Goal: Task Accomplishment & Management: Complete application form

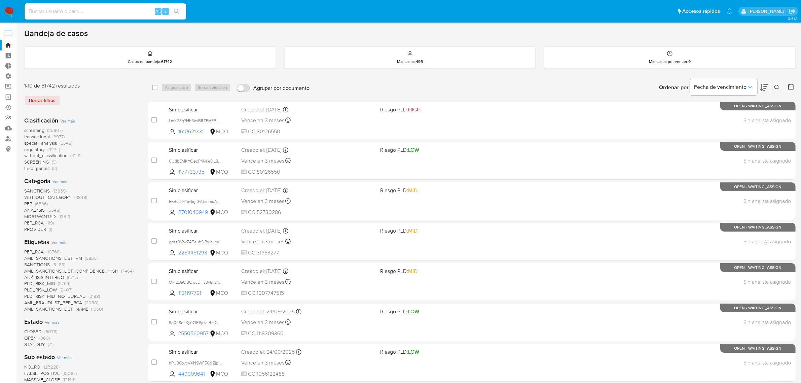
click at [7, 11] on img at bounding box center [8, 11] width 11 height 11
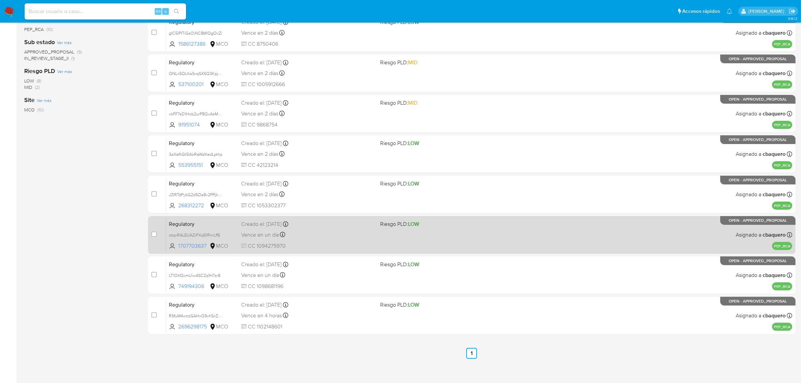
scroll to position [172, 0]
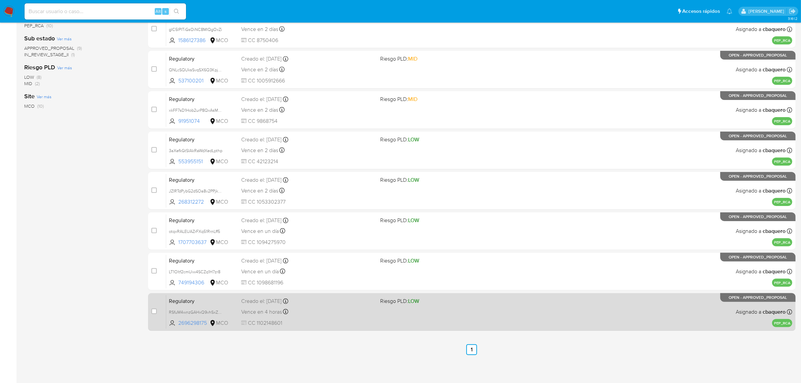
click at [359, 307] on div "Vence en 4 horas Vence el 30/09/2025 14:22:27" at bounding box center [308, 311] width 134 height 9
click at [310, 320] on span "CC 1102148601" at bounding box center [308, 322] width 134 height 7
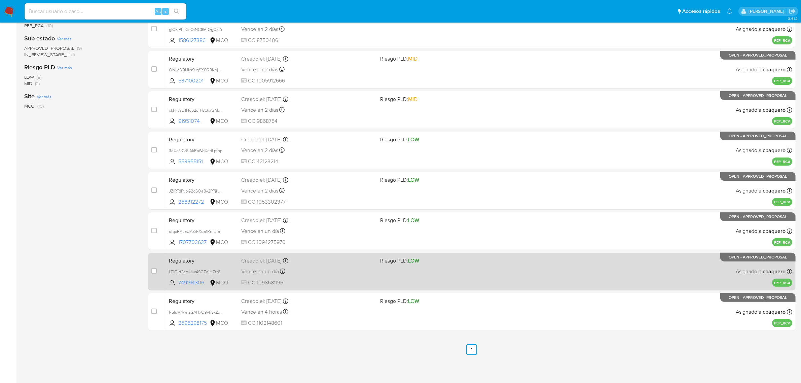
click at [327, 276] on div "Regulatory LT1Oltf2cmUiw4SCZq1H7zr8 749194306 MCO Riesgo PLD: LOW Creado el: 26…" at bounding box center [479, 271] width 626 height 34
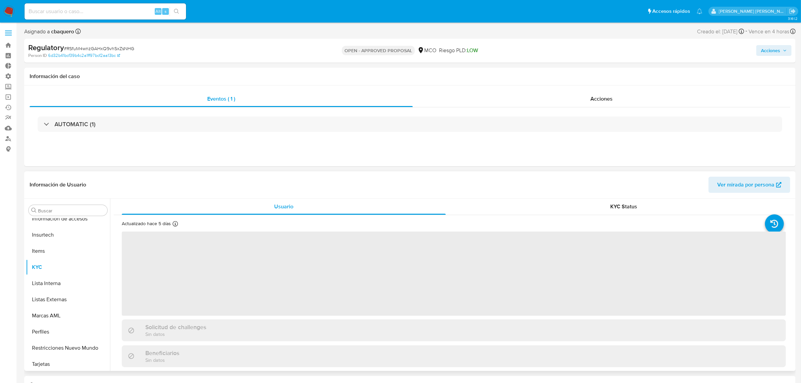
scroll to position [316, 0]
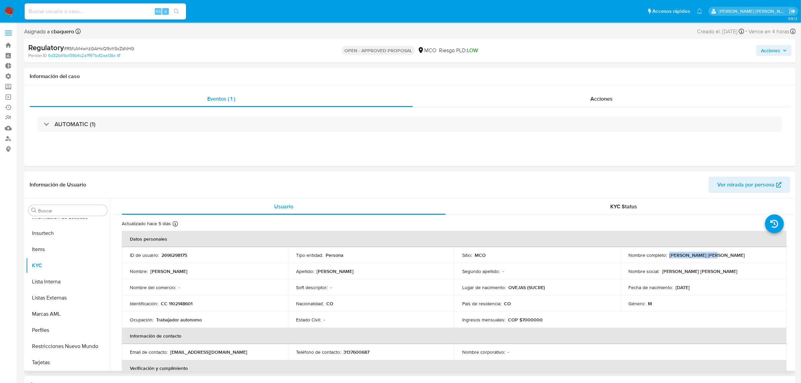
drag, startPoint x: 709, startPoint y: 254, endPoint x: 667, endPoint y: 254, distance: 41.7
click at [667, 254] on div "Nombre completo : Alex Angulo Rivero" at bounding box center [703, 255] width 150 height 6
copy p "[PERSON_NAME] [PERSON_NAME]"
click at [60, 284] on button "Lista Interna" at bounding box center [65, 281] width 79 height 16
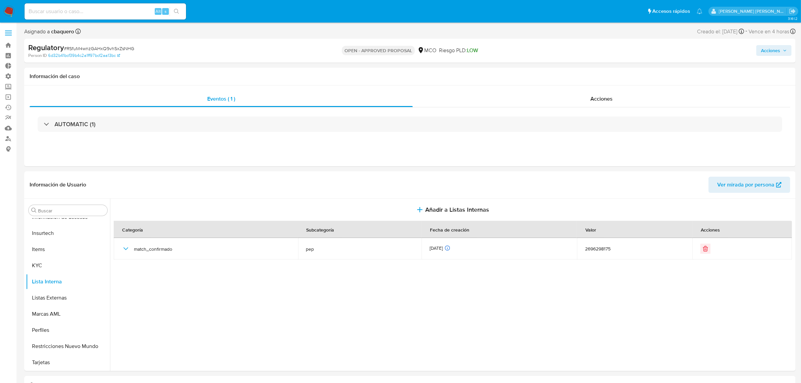
select select "10"
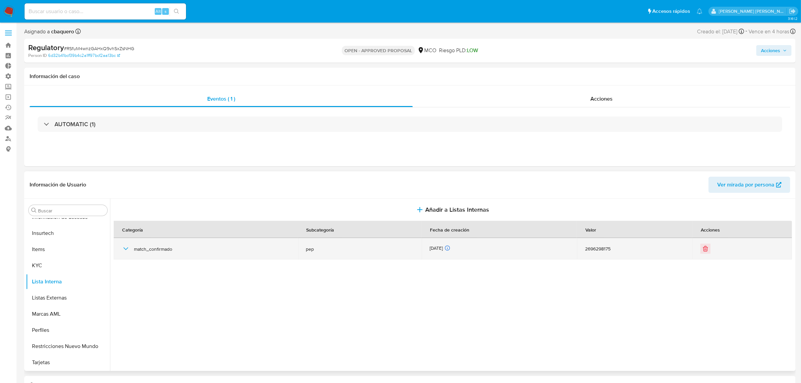
click at [125, 245] on div "match_confirmado" at bounding box center [206, 249] width 168 height 22
click at [123, 247] on icon "button" at bounding box center [126, 249] width 8 height 8
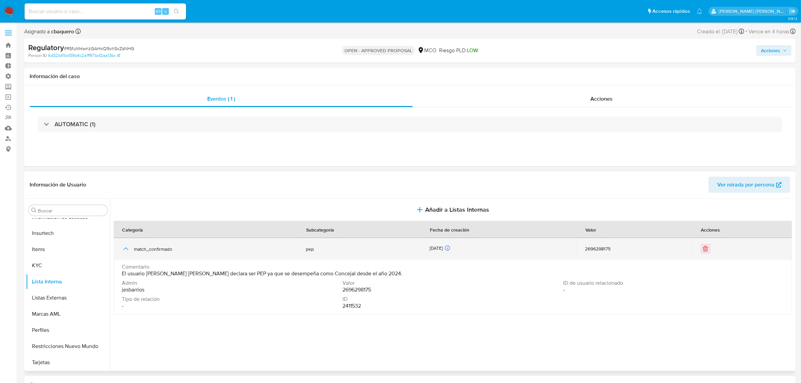
click at [596, 249] on div "2696298175" at bounding box center [634, 249] width 99 height 6
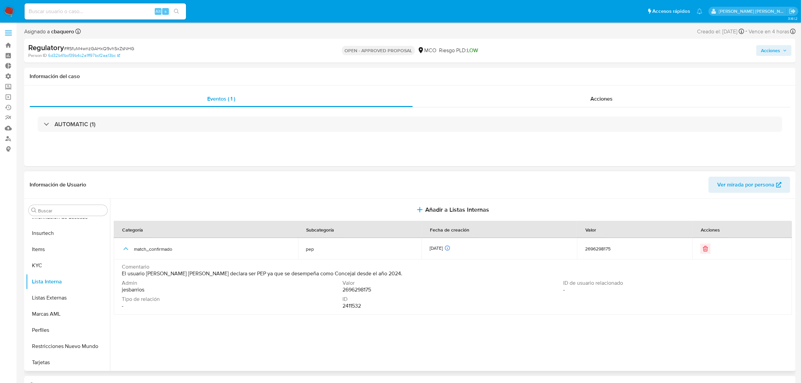
click at [353, 308] on span "2411532" at bounding box center [351, 305] width 19 height 7
click at [49, 263] on button "KYC" at bounding box center [65, 265] width 79 height 16
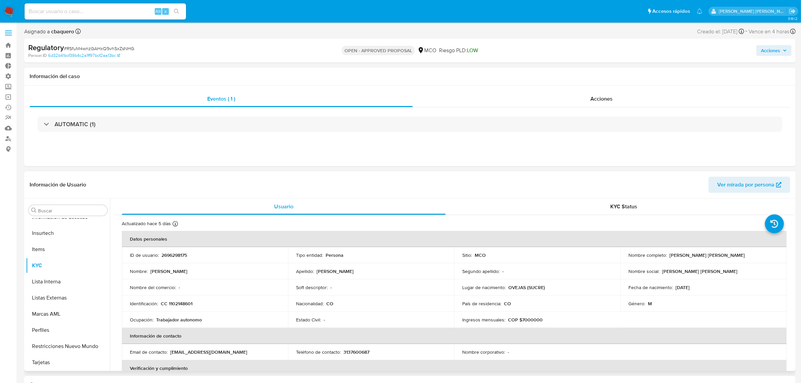
click at [177, 251] on td "ID de usuario : 2696298175" at bounding box center [205, 255] width 166 height 16
click at [175, 257] on p "2696298175" at bounding box center [174, 255] width 26 height 6
copy p "2696298175"
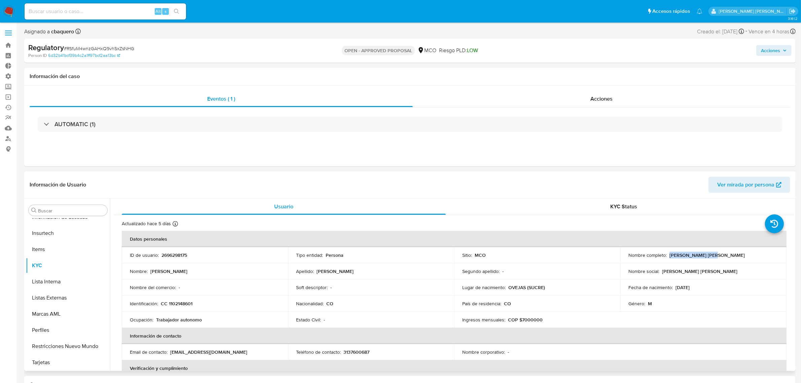
drag, startPoint x: 714, startPoint y: 256, endPoint x: 667, endPoint y: 256, distance: 46.8
click at [667, 256] on div "Nombre completo : Alex Angulo Rivero" at bounding box center [703, 255] width 150 height 6
copy p "Alex Angulo Rivero"
click at [80, 13] on input at bounding box center [105, 11] width 161 height 9
paste input "130015524"
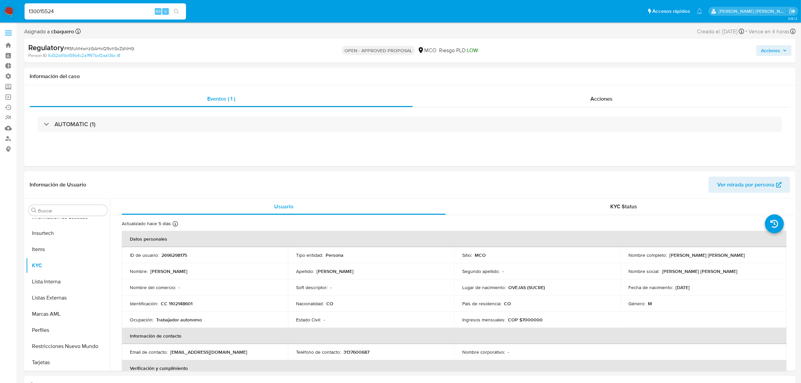
type input "130015524"
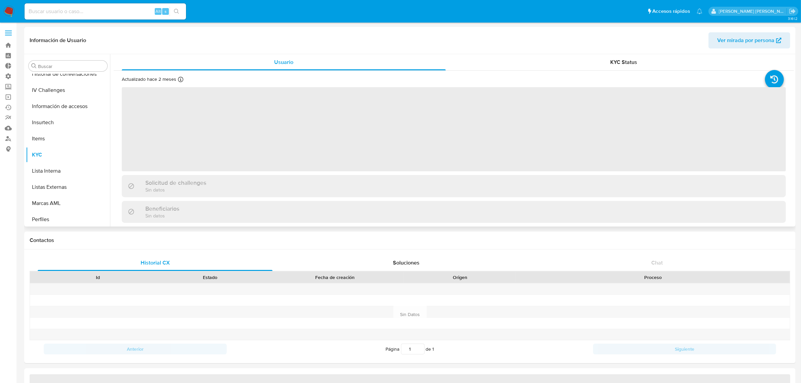
scroll to position [316, 0]
select select "10"
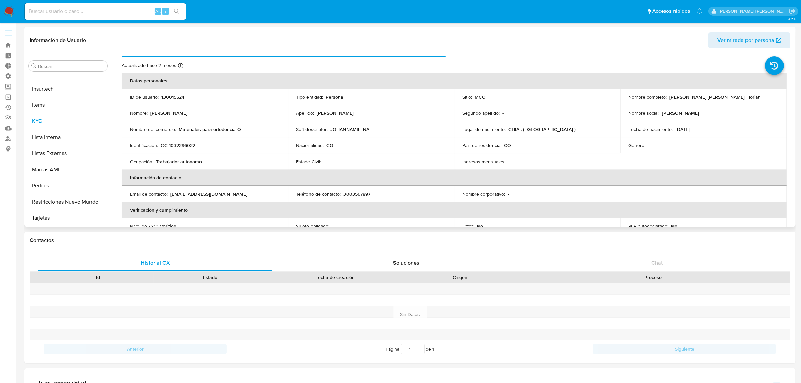
scroll to position [0, 0]
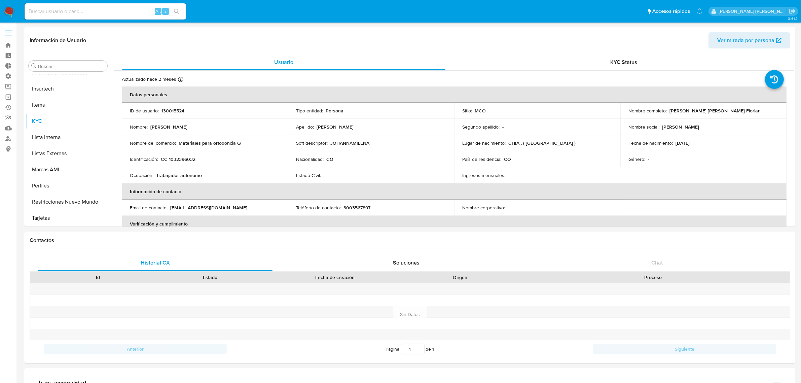
click at [84, 7] on input at bounding box center [105, 11] width 161 height 9
paste input "2466538284"
type input "2466538284"
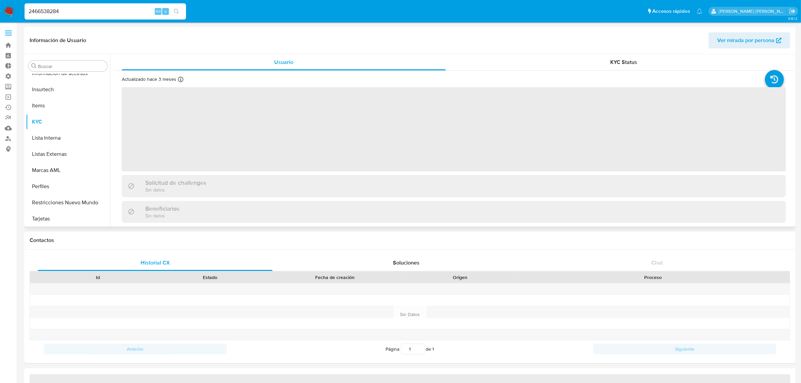
scroll to position [316, 0]
select select "10"
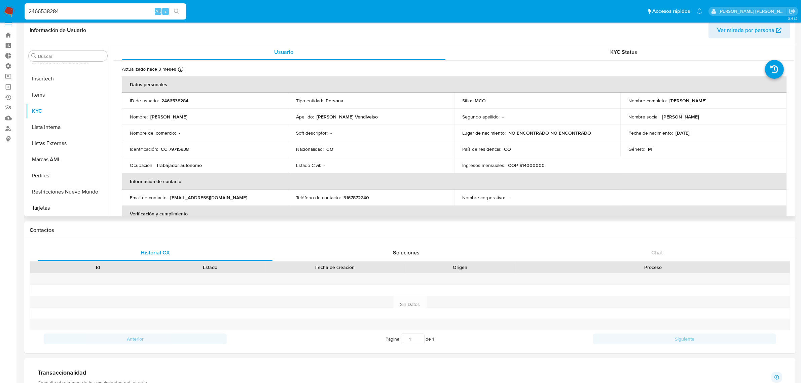
scroll to position [0, 0]
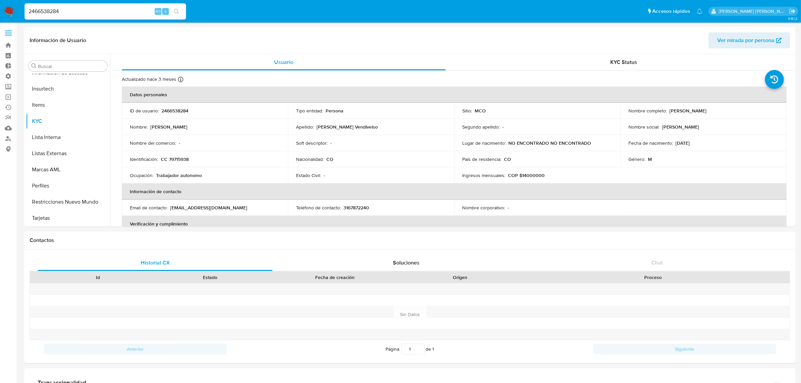
click at [114, 7] on input "2466538284" at bounding box center [105, 11] width 161 height 9
paste input "13001552"
type input "130015524"
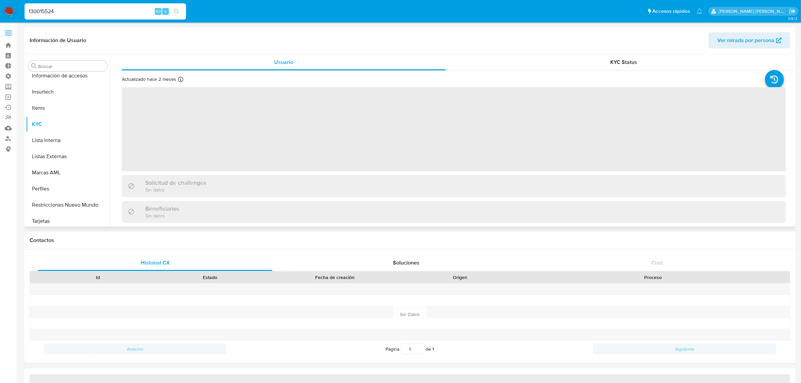
scroll to position [316, 0]
select select "10"
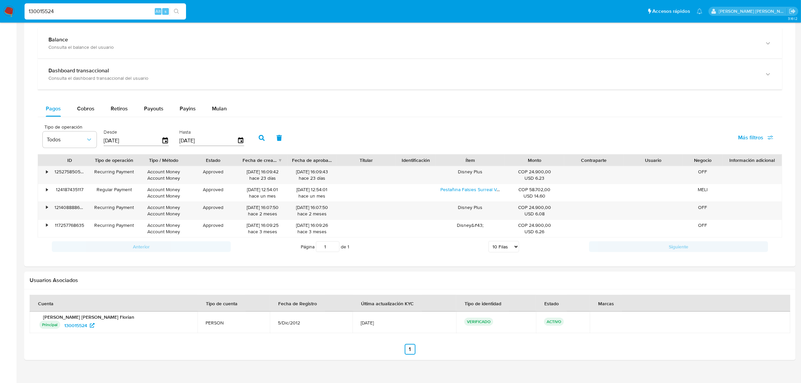
scroll to position [387, 0]
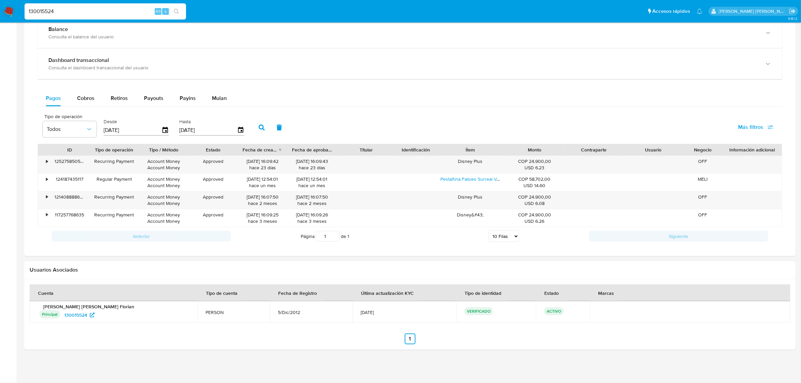
click at [70, 9] on input "130015524" at bounding box center [105, 11] width 161 height 9
paste input "599552218"
type input "1599552218"
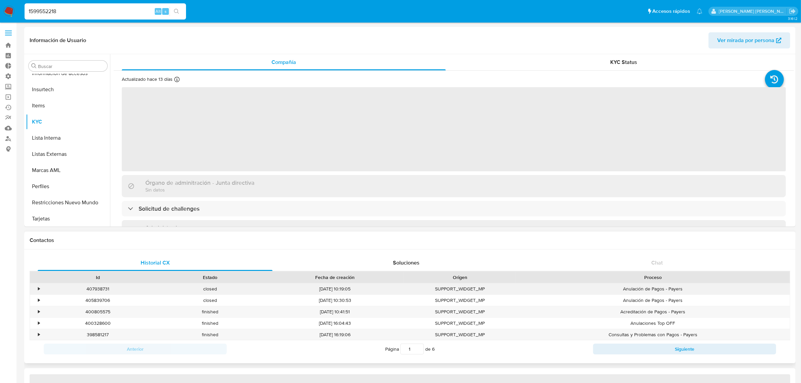
scroll to position [316, 0]
select select "10"
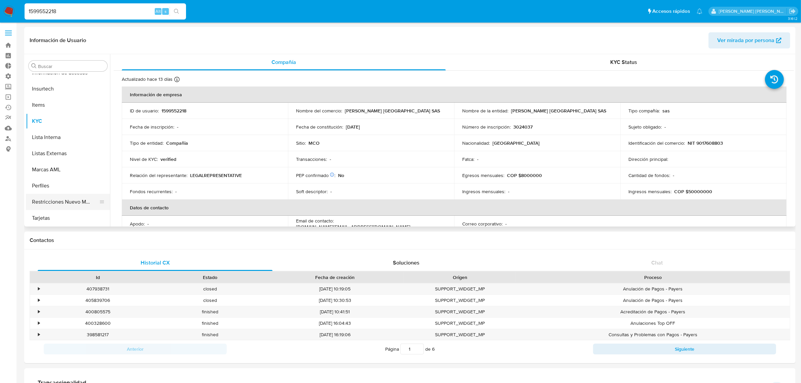
click at [62, 199] on button "Restricciones Nuevo Mundo" at bounding box center [65, 202] width 79 height 16
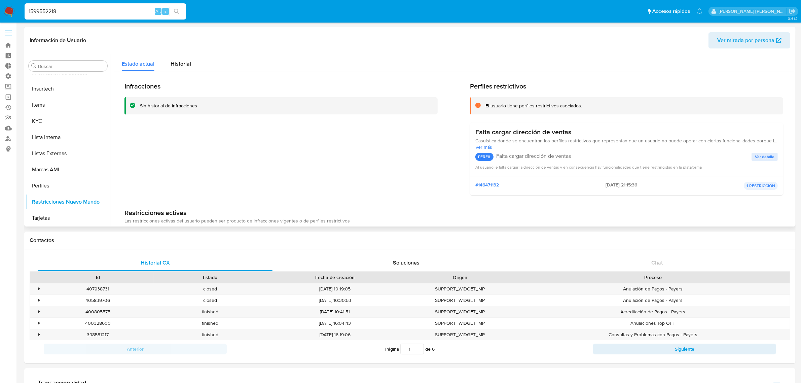
scroll to position [0, 0]
click at [172, 57] on div "Historial" at bounding box center [181, 63] width 21 height 18
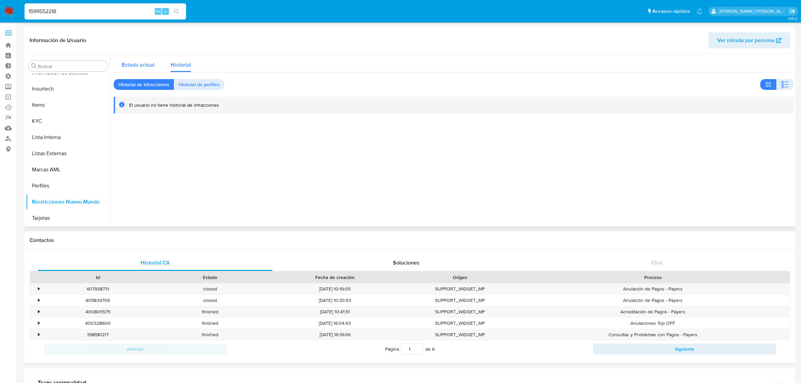
click at [147, 61] on span "Estado actual" at bounding box center [138, 65] width 33 height 8
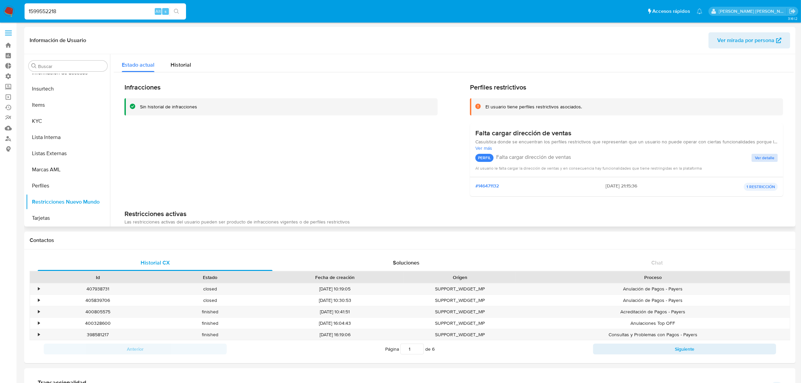
click at [756, 154] on span "Ver detalle" at bounding box center [765, 157] width 20 height 7
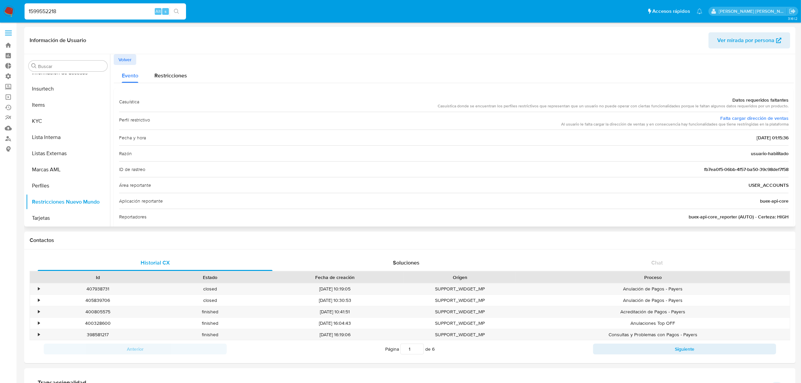
click at [130, 57] on span "Volver" at bounding box center [124, 59] width 13 height 9
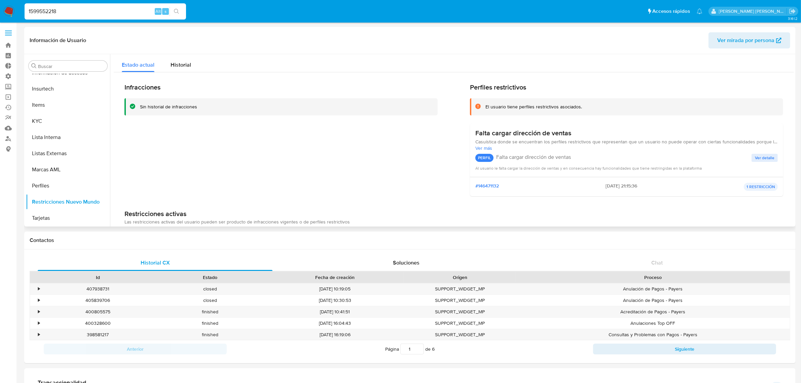
click at [730, 40] on span "Ver mirada por persona" at bounding box center [745, 40] width 57 height 16
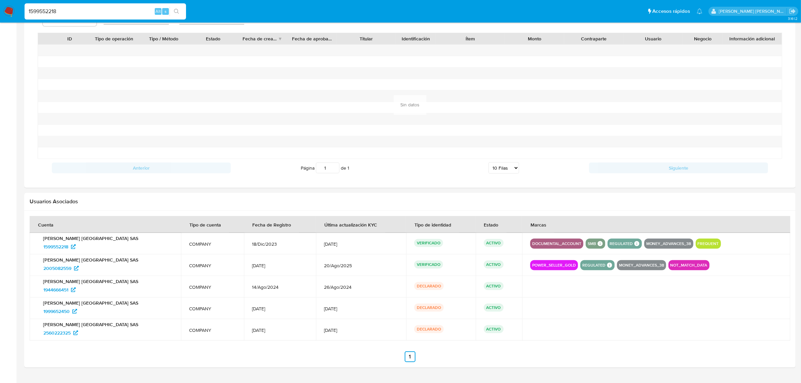
scroll to position [517, 0]
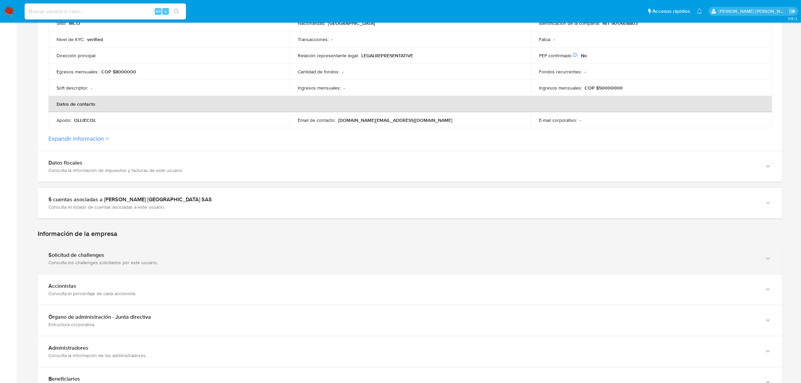
scroll to position [210, 0]
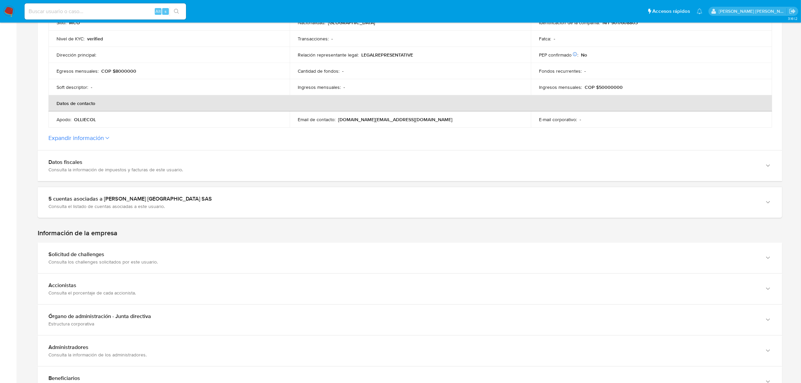
click at [90, 137] on button "Expandir información" at bounding box center [76, 137] width 56 height 7
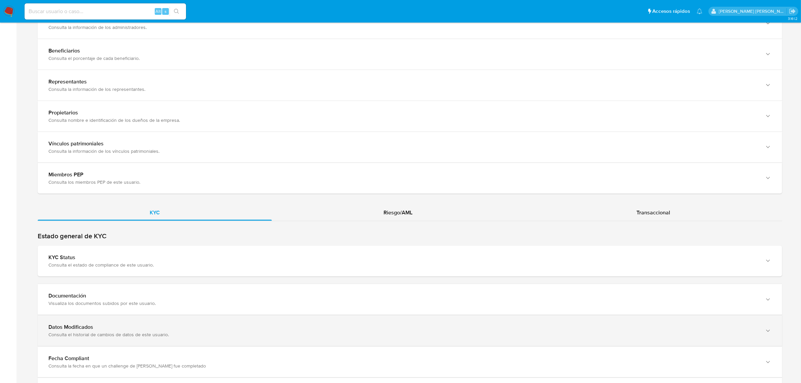
scroll to position [673, 0]
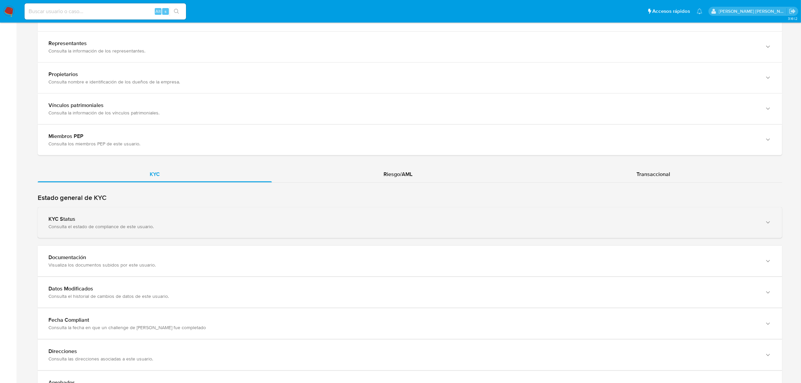
click at [133, 216] on div "KYC Status Consulta el estado de compliance de este usuario." at bounding box center [410, 222] width 744 height 31
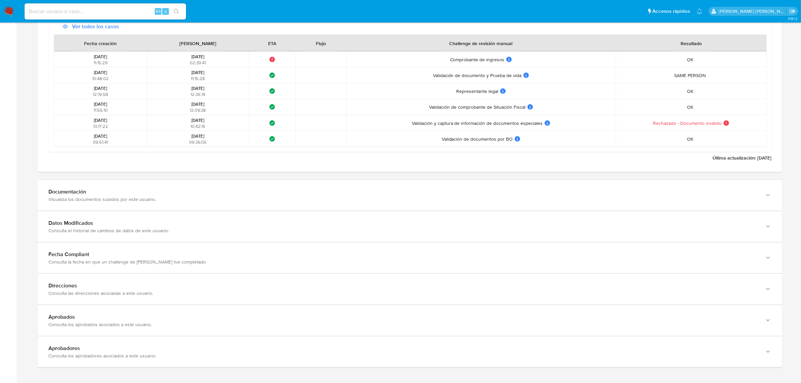
scroll to position [1177, 0]
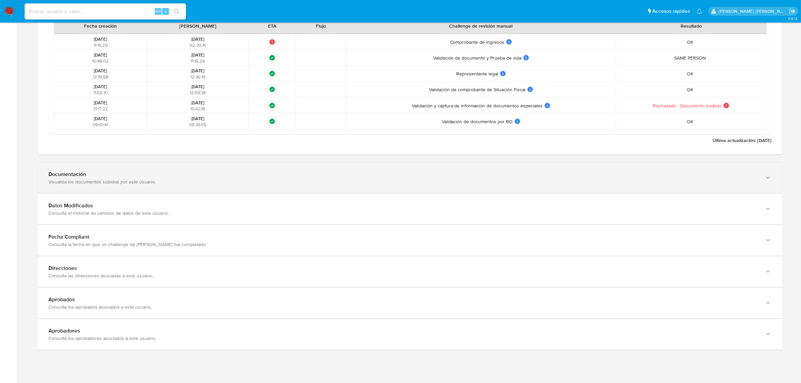
click at [216, 179] on div "Documentación Visualiza los documentos subidos por este usuario." at bounding box center [402, 178] width 709 height 14
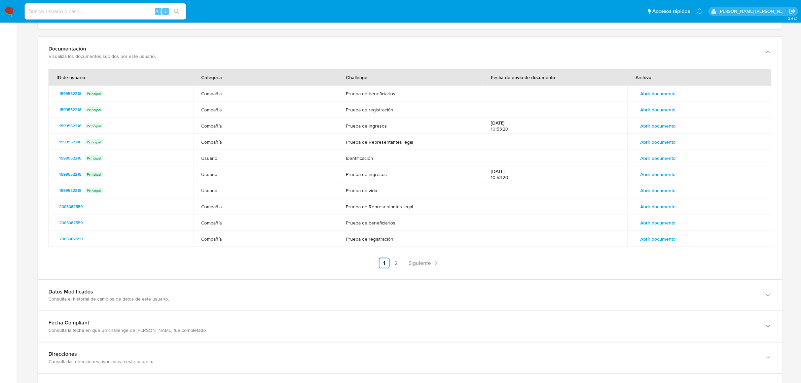
scroll to position [1304, 0]
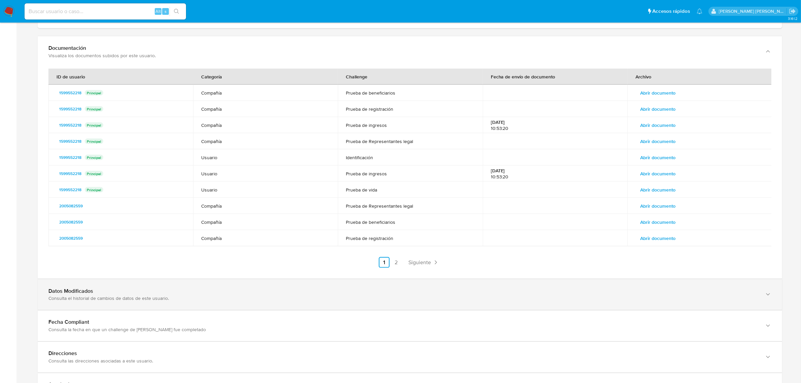
click at [189, 286] on div "Datos Modificados Consulta el historial de cambios de datos de este usuario." at bounding box center [410, 294] width 744 height 31
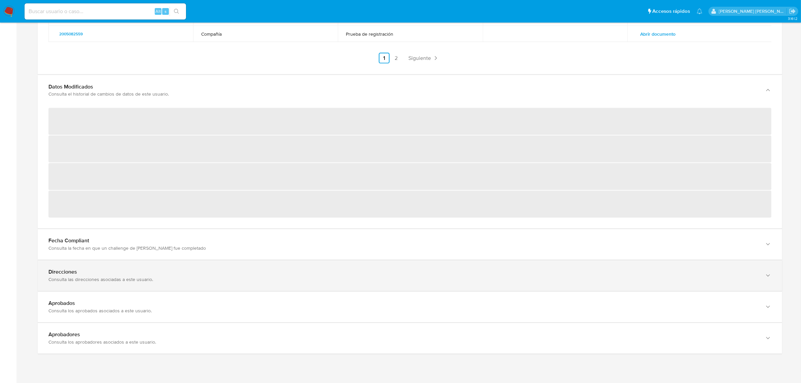
scroll to position [1514, 0]
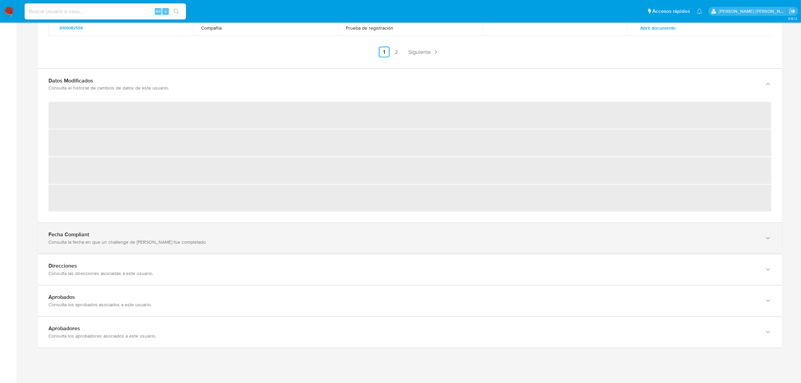
click at [197, 244] on div "Consulta la fecha en que un challenge de kyc fue completado" at bounding box center [402, 242] width 709 height 6
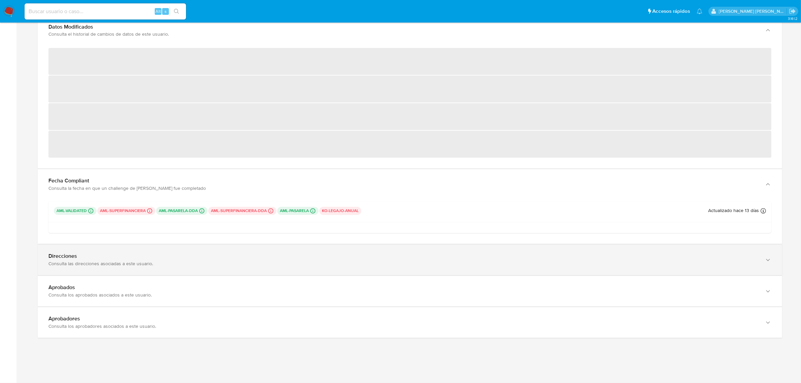
scroll to position [1570, 0]
click at [179, 261] on div "Consulta las direcciones asociadas a este usuario." at bounding box center [402, 264] width 709 height 6
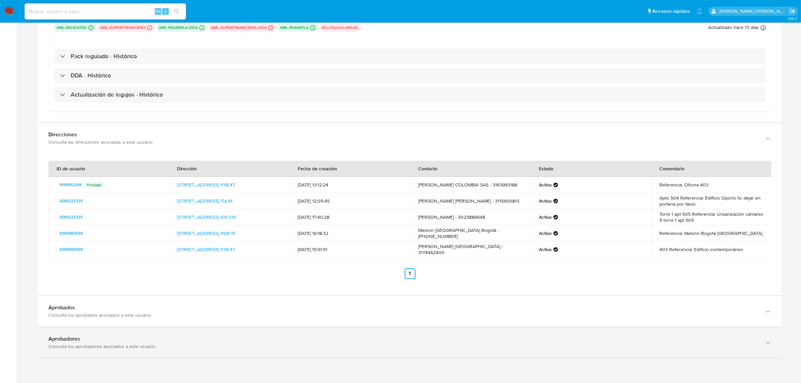
scroll to position [1830, 0]
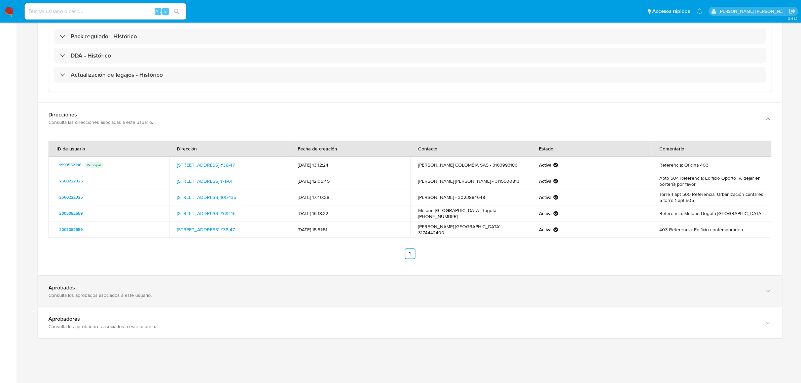
click at [101, 298] on div "Consulta los aprobados asociados a este usuario." at bounding box center [402, 295] width 709 height 6
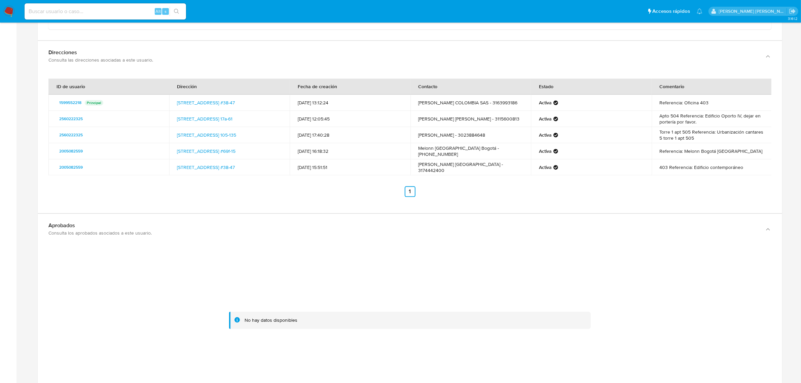
scroll to position [1991, 0]
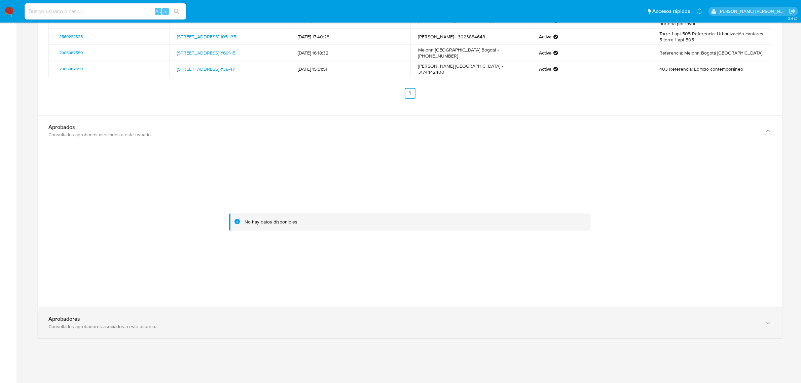
click at [120, 315] on div "Aprobadores Consulta los aprobadores asociados a este usuario." at bounding box center [410, 322] width 744 height 31
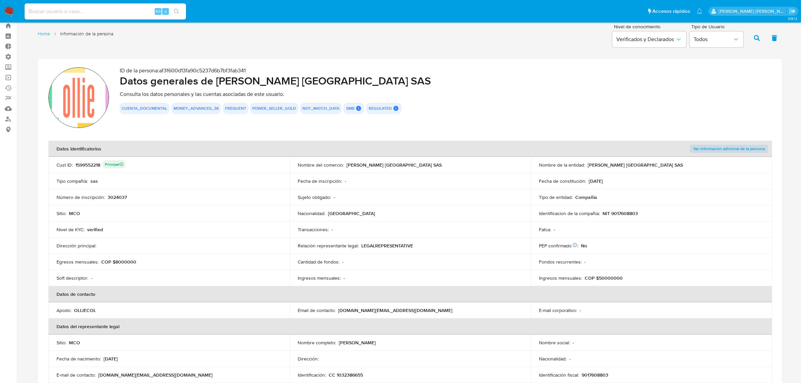
scroll to position [0, 0]
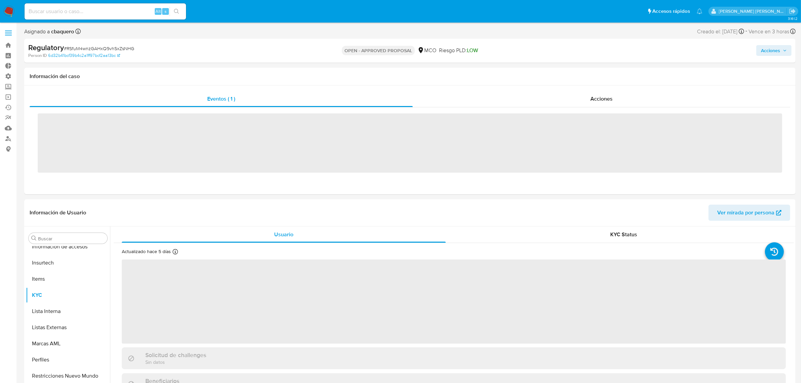
scroll to position [316, 0]
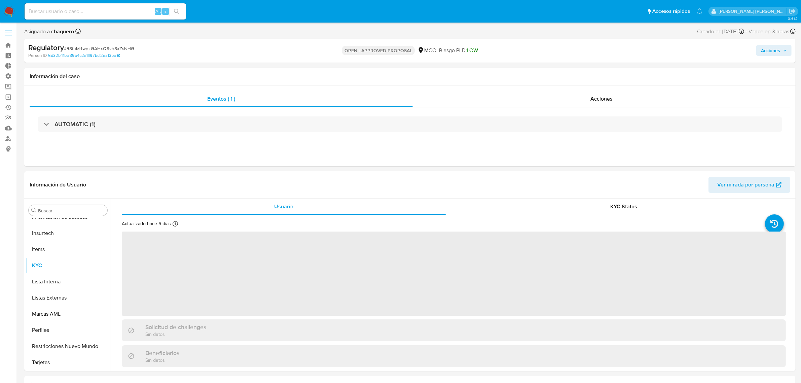
select select "10"
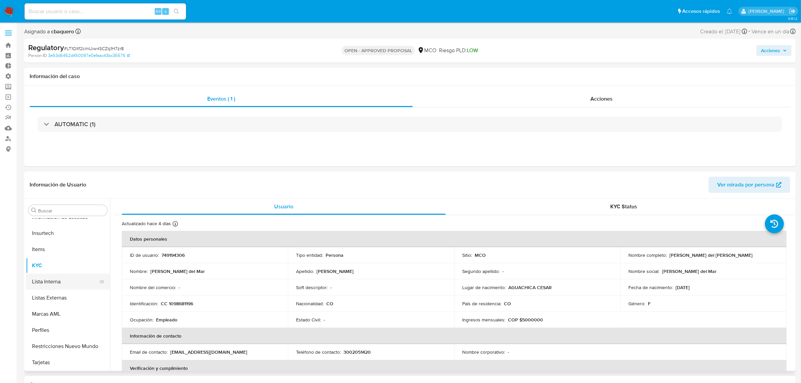
click at [40, 279] on button "Lista Interna" at bounding box center [65, 281] width 79 height 16
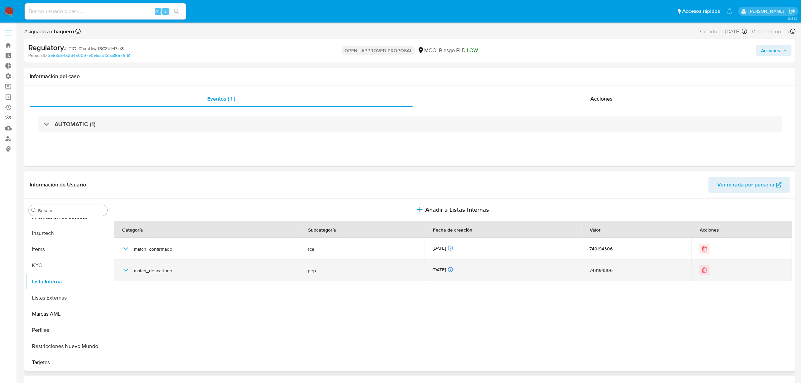
click at [126, 271] on icon "button" at bounding box center [126, 270] width 8 height 8
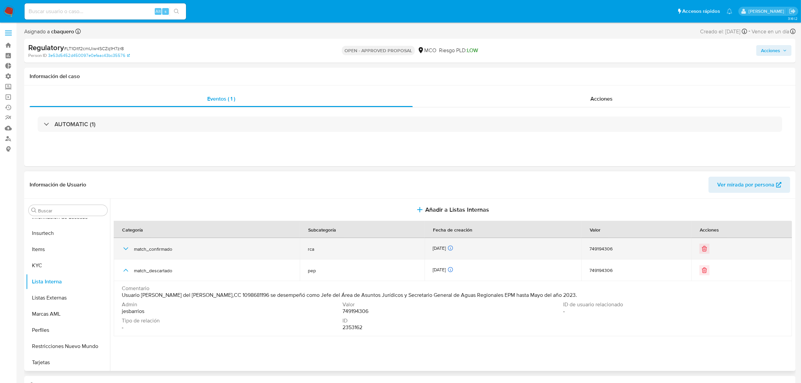
click at [120, 245] on td "match_confirmado" at bounding box center [207, 249] width 186 height 22
click at [125, 248] on icon "button" at bounding box center [126, 249] width 8 height 8
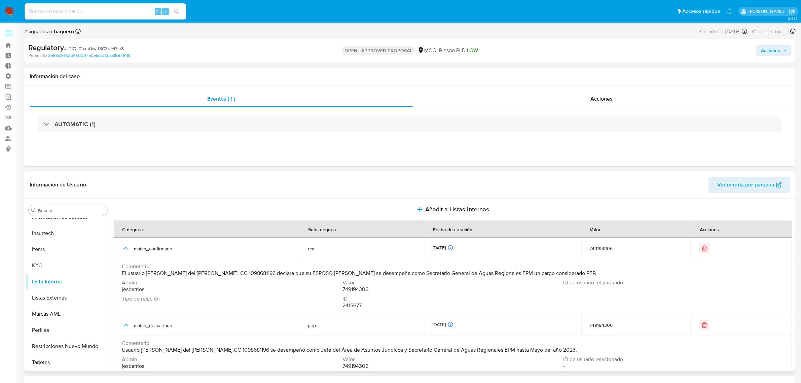
scroll to position [0, 0]
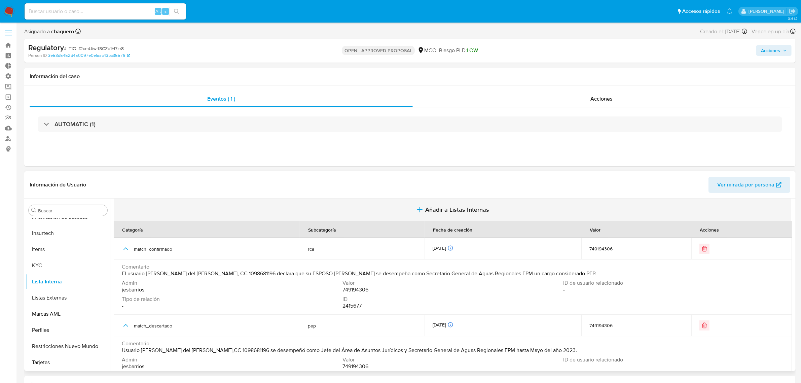
click at [445, 216] on button "Añadir a Listas Internas" at bounding box center [453, 209] width 678 height 23
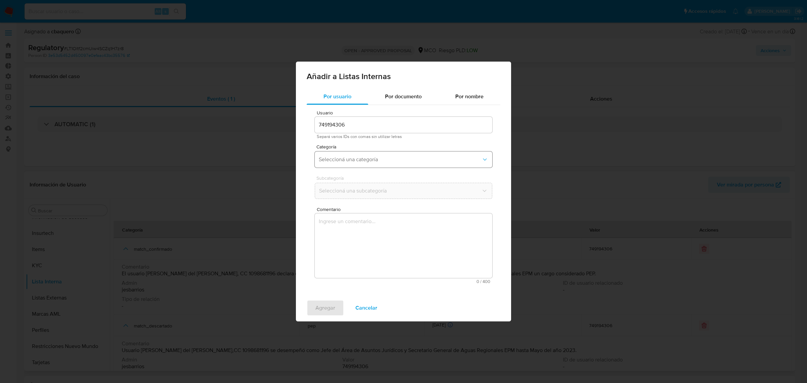
click at [364, 160] on span "Seleccioná una categoría" at bounding box center [400, 159] width 163 height 7
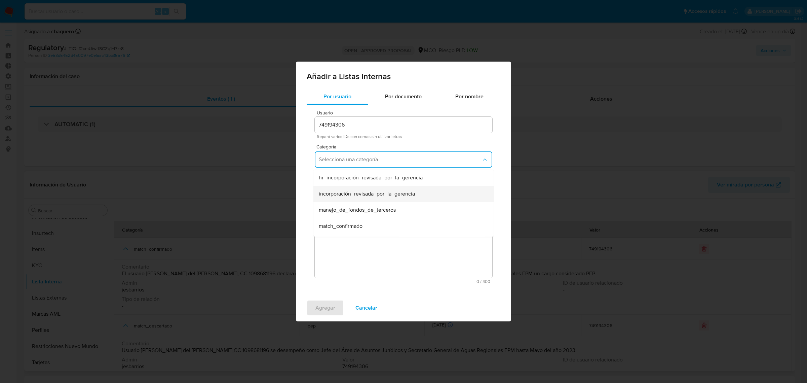
click at [338, 192] on span "incorporación_revisada_por_la_gerencia" at bounding box center [367, 193] width 96 height 7
click at [347, 190] on span "Seleccioná una subcategoría" at bounding box center [400, 190] width 163 height 7
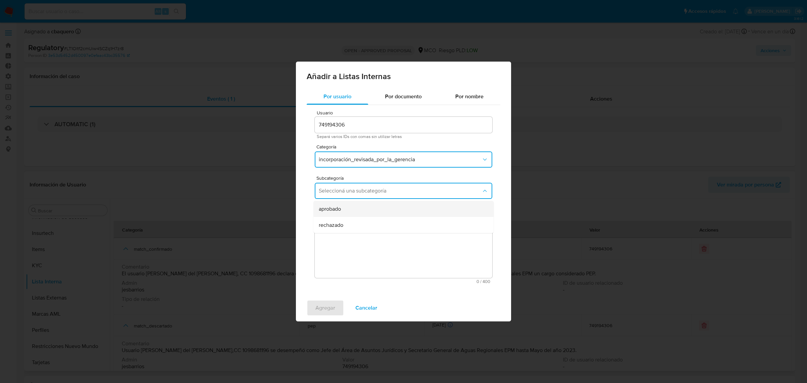
click at [337, 206] on span "aprobado" at bounding box center [330, 209] width 22 height 7
click at [360, 239] on textarea "Comentario" at bounding box center [404, 245] width 178 height 65
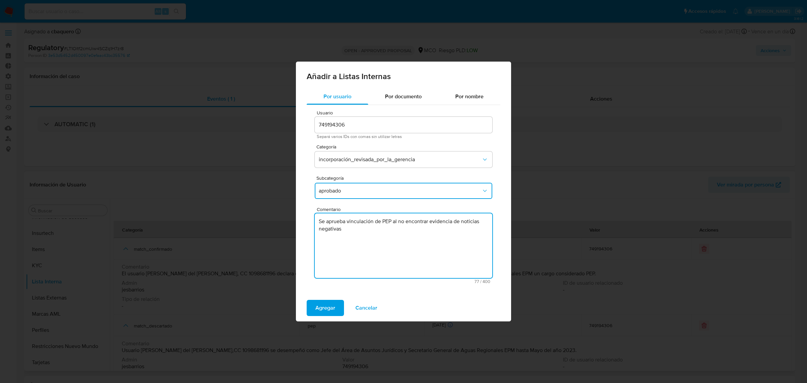
click at [387, 221] on textarea "Se aprueba vinculación de PEP al no encontrar evidencia de noticias negativas" at bounding box center [404, 245] width 178 height 65
drag, startPoint x: 473, startPoint y: 216, endPoint x: 376, endPoint y: 195, distance: 98.6
click at [470, 216] on textarea "Se aprueba vinculación de PEP al no encontrar evidencia de noticias negativas" at bounding box center [404, 245] width 178 height 65
click at [389, 221] on textarea "Se aprueba vinculación de PEP al no encontrar evidencia de noticias negativas" at bounding box center [404, 245] width 178 height 65
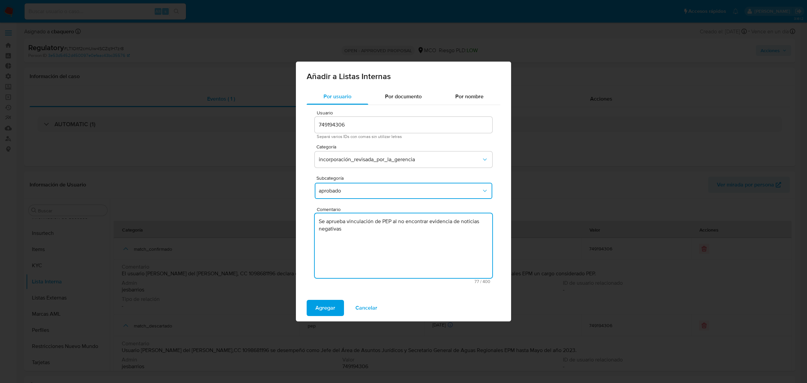
click at [389, 221] on textarea "Se aprueba vinculación de PEP al no encontrar evidencia de noticias negativas" at bounding box center [404, 245] width 178 height 65
click at [386, 221] on textarea "Se aprueba vinculación de PEP al no encontrar evidencia de noticias negativas" at bounding box center [404, 245] width 178 height 65
click at [389, 221] on textarea "Se aprueba vinculación de RCA al no encontrar evidencia de noticias negativas" at bounding box center [404, 245] width 178 height 65
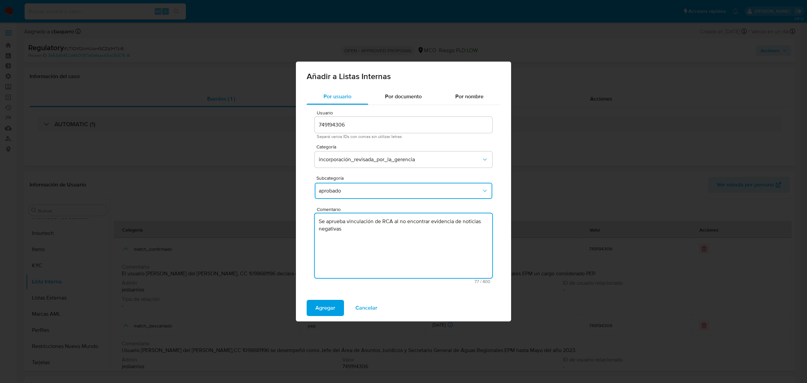
click at [389, 221] on textarea "Se aprueba vinculación de RCA al no encontrar evidencia de noticias negativas" at bounding box center [404, 245] width 178 height 65
type textarea "Se aprueba vinculación de RCA al no encontrar evidencia de noticias negativas"
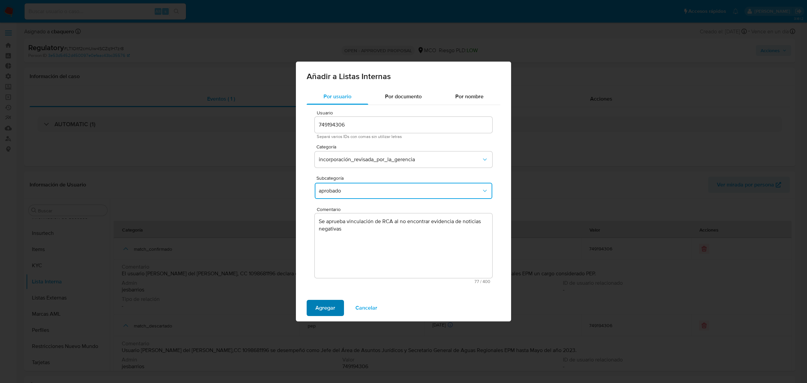
click at [330, 307] on span "Agregar" at bounding box center [326, 307] width 20 height 15
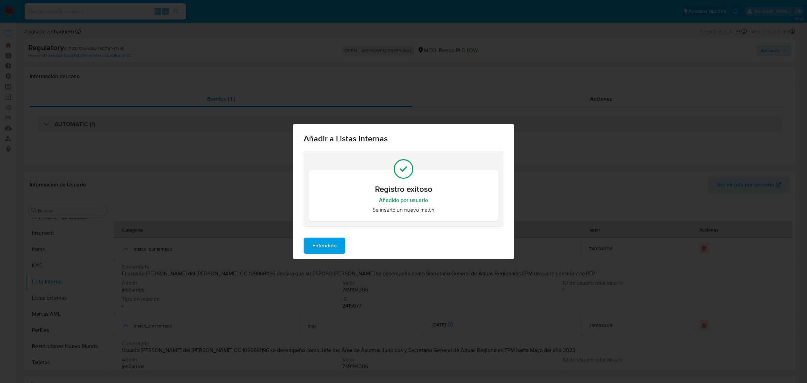
click at [328, 240] on span "Entendido" at bounding box center [325, 245] width 24 height 15
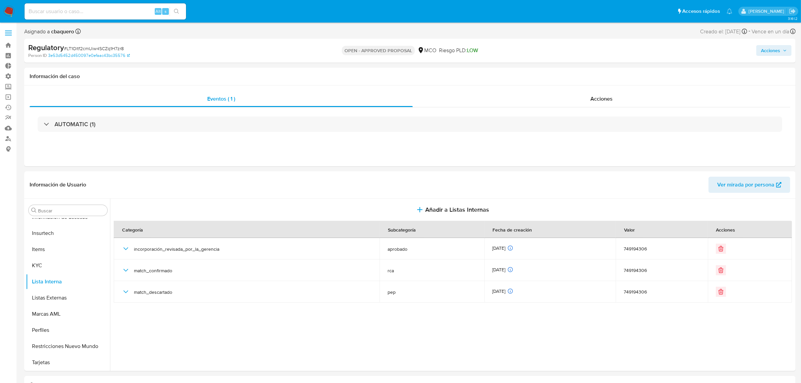
click at [777, 50] on span "Acciones" at bounding box center [770, 50] width 19 height 11
click at [573, 74] on span "Resolución del caso" at bounding box center [583, 72] width 48 height 8
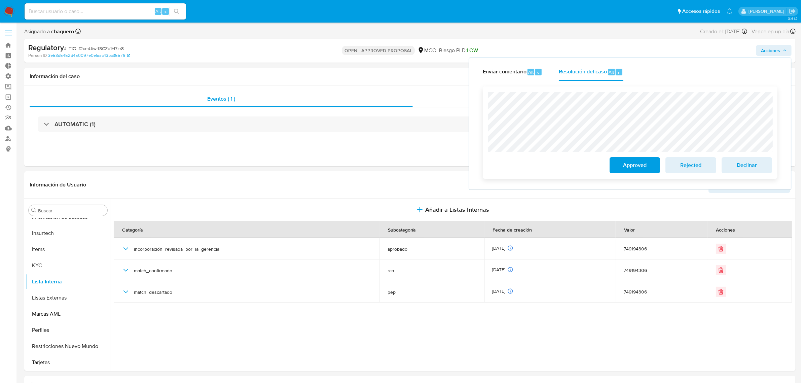
click at [634, 165] on span "Approved" at bounding box center [634, 165] width 33 height 15
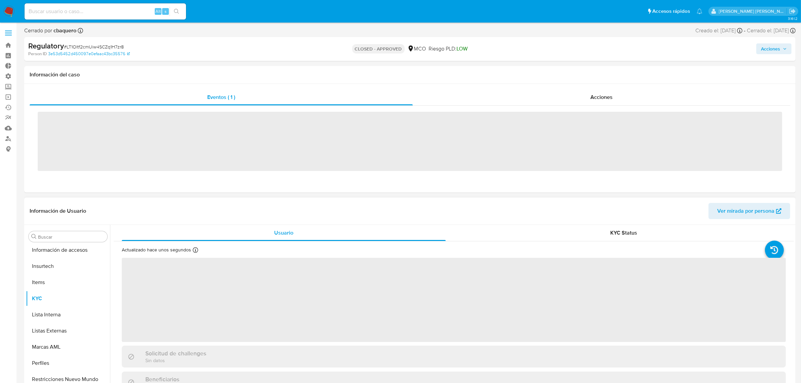
scroll to position [316, 0]
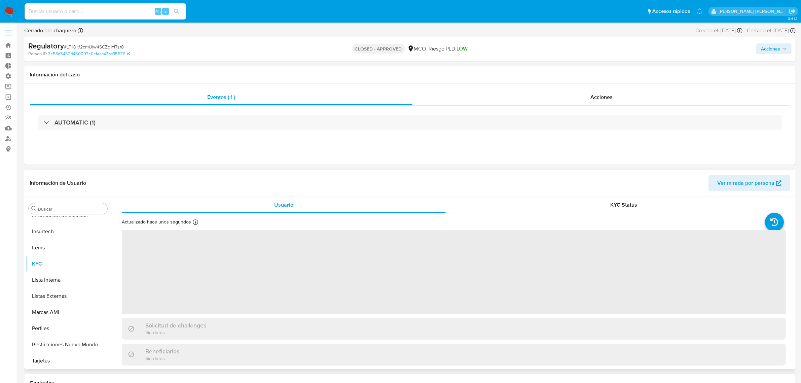
select select "10"
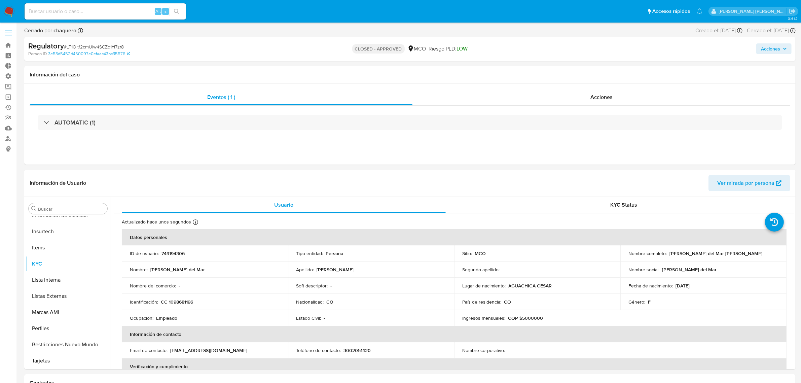
click at [774, 47] on span "Acciones" at bounding box center [770, 48] width 19 height 11
click at [590, 81] on div "Enviar" at bounding box center [630, 123] width 311 height 89
click at [584, 74] on div "Resolución del caso Alt r" at bounding box center [591, 70] width 64 height 17
click at [8, 13] on img at bounding box center [8, 11] width 11 height 11
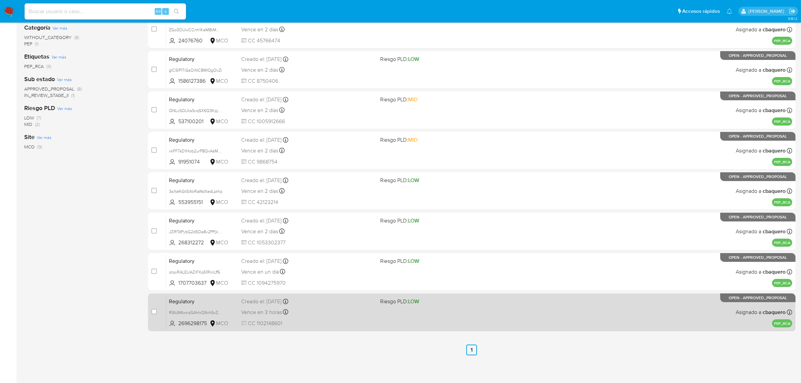
scroll to position [132, 0]
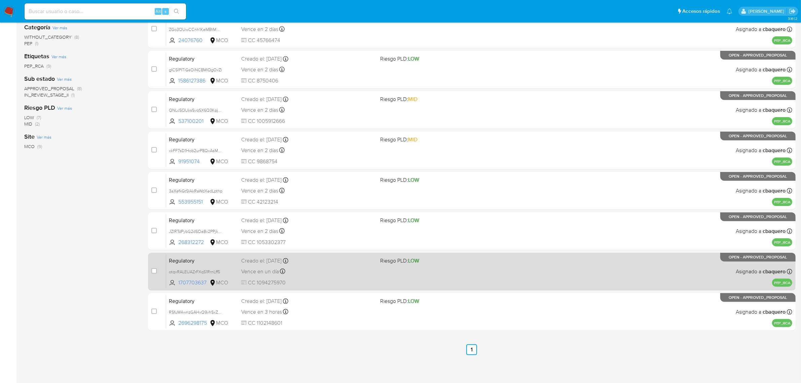
click at [349, 285] on span "CC 1094275970" at bounding box center [308, 282] width 134 height 7
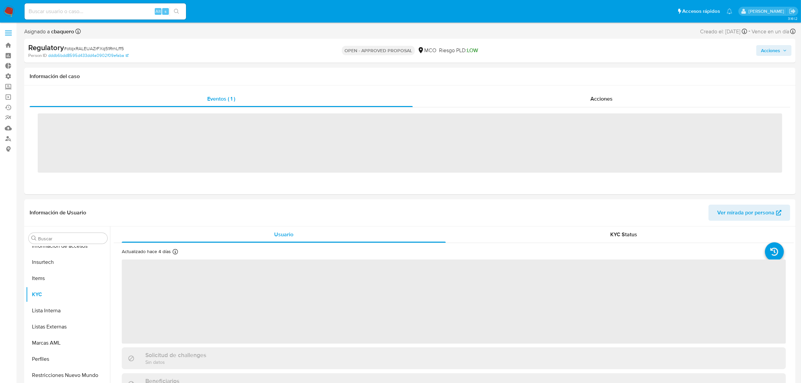
scroll to position [316, 0]
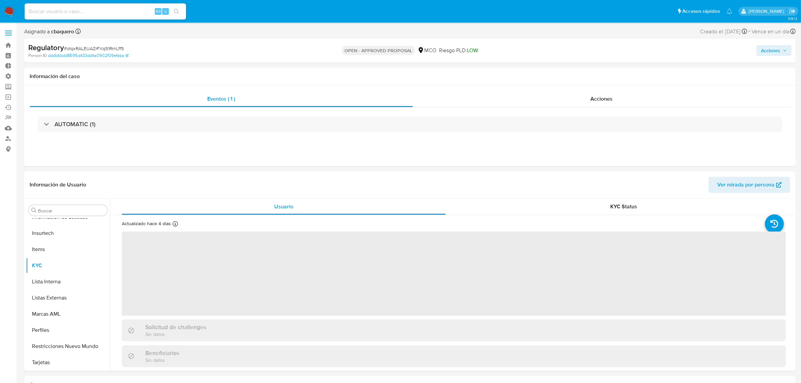
select select "10"
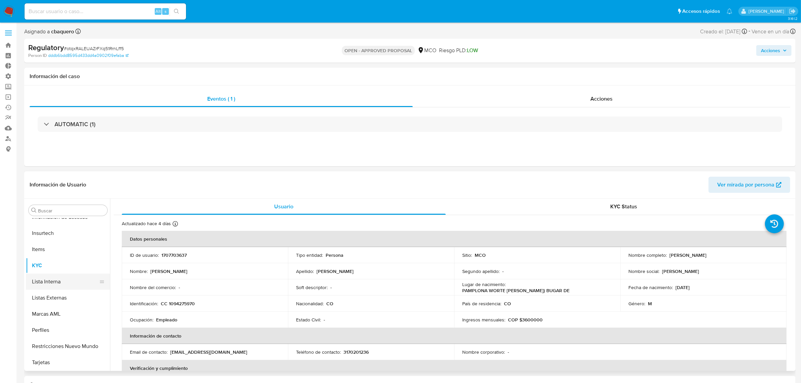
click at [57, 280] on button "Lista Interna" at bounding box center [65, 281] width 79 height 16
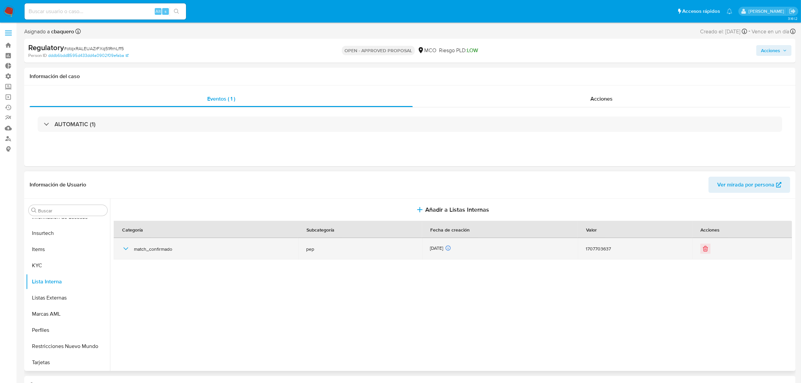
click at [123, 247] on icon "button" at bounding box center [126, 249] width 8 height 8
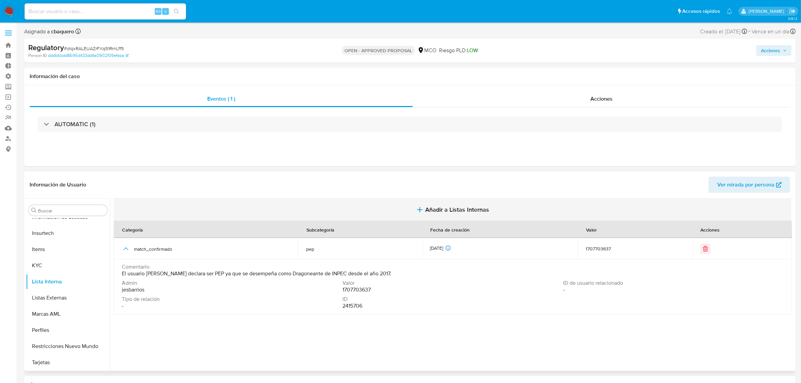
click at [462, 208] on span "Añadir a Listas Internas" at bounding box center [457, 209] width 64 height 7
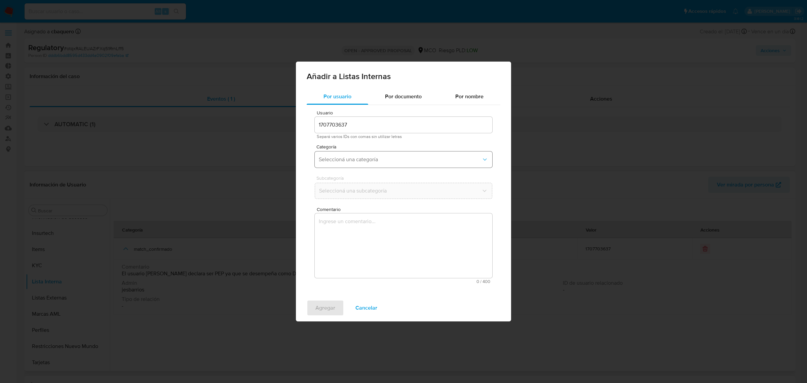
click at [339, 160] on span "Seleccioná una categoría" at bounding box center [400, 159] width 163 height 7
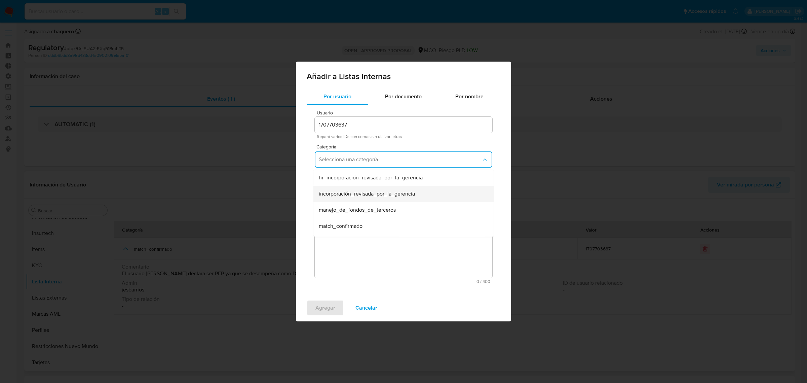
click at [333, 194] on span "incorporación_revisada_por_la_gerencia" at bounding box center [367, 193] width 96 height 7
click at [351, 190] on span "Seleccioná una subcategoría" at bounding box center [400, 190] width 163 height 7
click at [357, 201] on div "aprobado" at bounding box center [402, 209] width 166 height 16
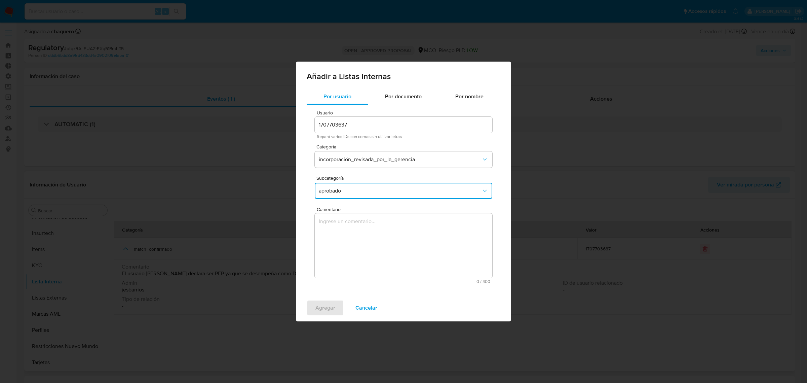
click at [369, 246] on textarea "Comentario" at bounding box center [404, 245] width 178 height 65
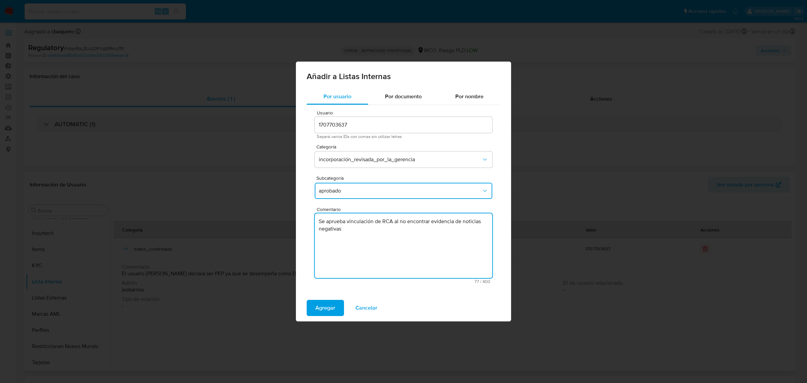
click at [385, 222] on textarea "Se aprueba vinculación de RCA al no encontrar evidencia de noticias negativas" at bounding box center [404, 245] width 178 height 65
click at [389, 223] on textarea "Se aprueba vinculación de PEP al no encontrar evidencia de noticias negativas" at bounding box center [404, 245] width 178 height 65
click at [390, 223] on textarea "Se aprueba vinculación de PEP al no encontrar evidencia de noticias negativas" at bounding box center [404, 245] width 178 height 65
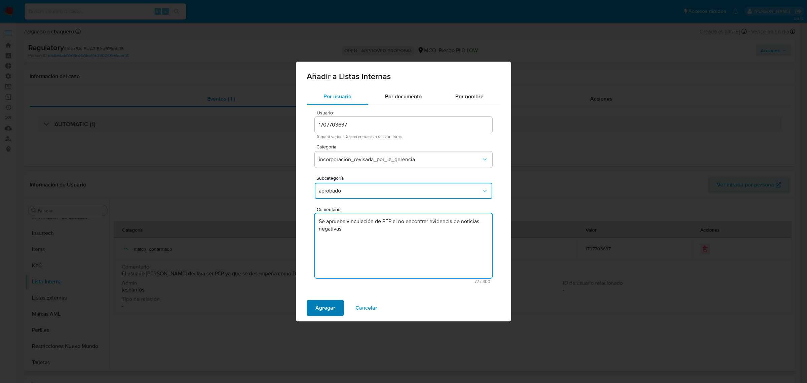
type textarea "Se aprueba vinculación de PEP al no encontrar evidencia de noticias negativas"
click at [321, 309] on span "Agregar" at bounding box center [326, 307] width 20 height 15
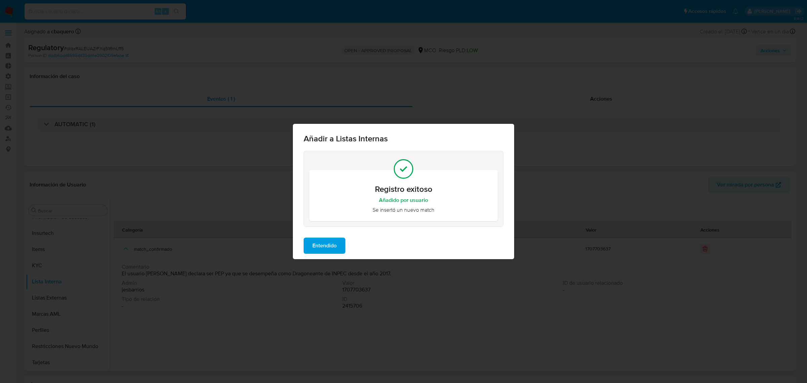
click at [313, 248] on span "Entendido" at bounding box center [325, 245] width 24 height 15
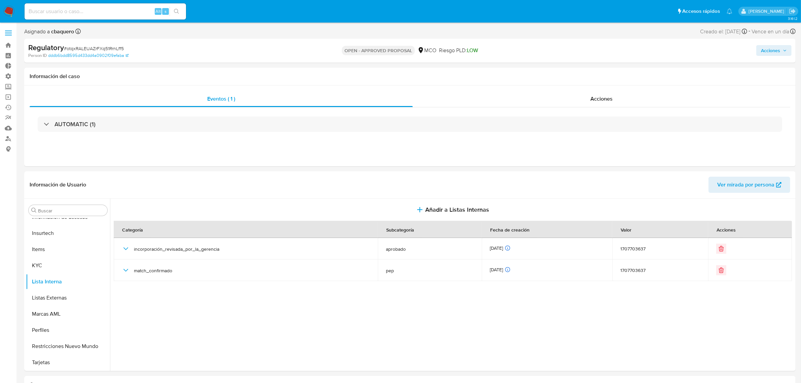
click at [772, 50] on span "Acciones" at bounding box center [770, 50] width 19 height 11
click at [605, 75] on span "Resolución del caso" at bounding box center [583, 72] width 48 height 8
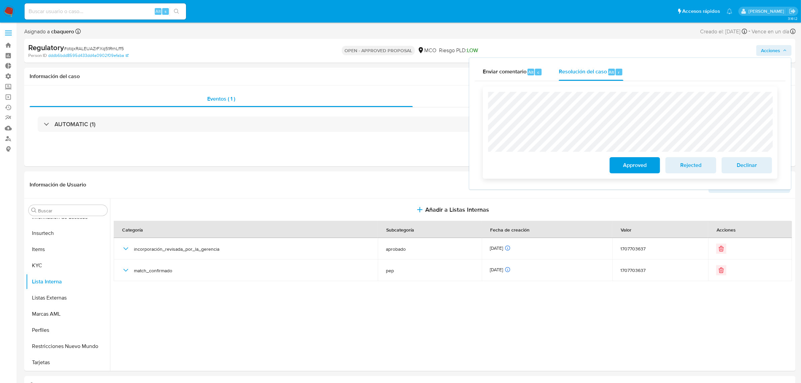
click at [623, 167] on span "Approved" at bounding box center [634, 165] width 33 height 15
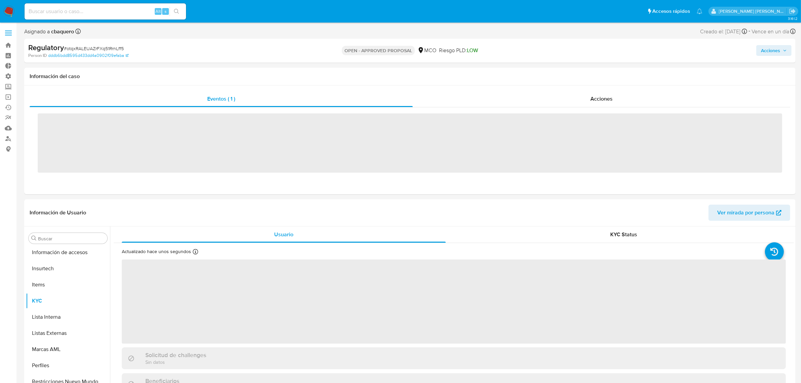
scroll to position [316, 0]
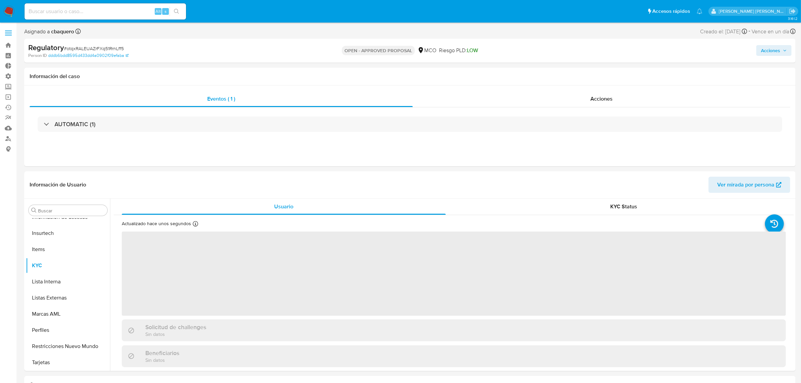
select select "10"
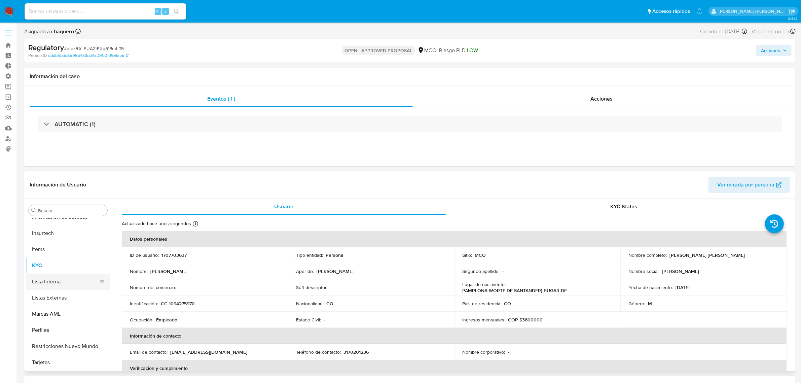
click at [62, 277] on button "Lista Interna" at bounding box center [65, 281] width 79 height 16
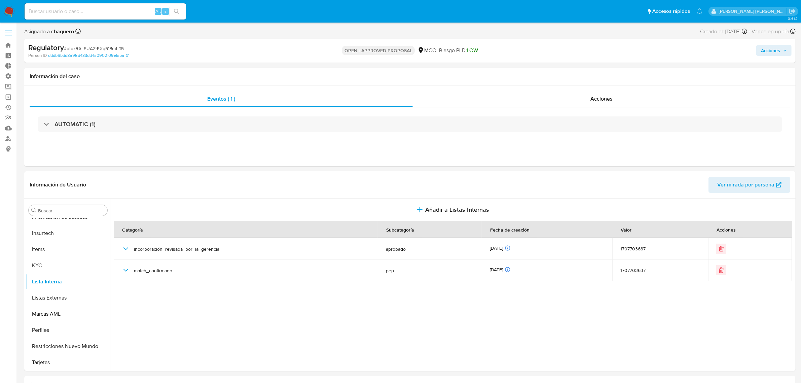
click at [762, 51] on span "Acciones" at bounding box center [770, 50] width 19 height 11
click at [604, 73] on span "Resolución del caso" at bounding box center [583, 72] width 48 height 8
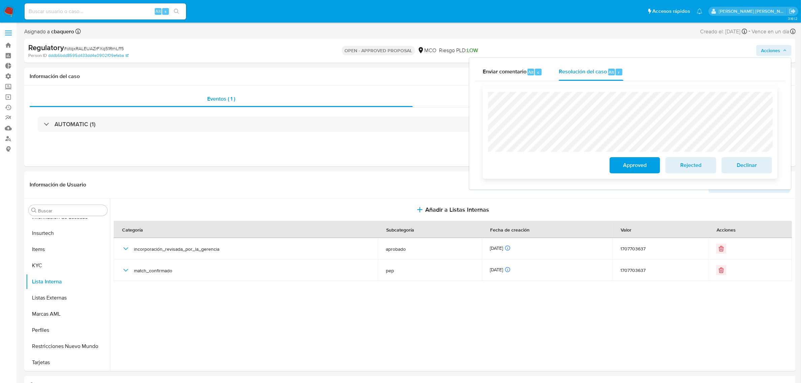
click at [632, 160] on span "Approved" at bounding box center [634, 165] width 33 height 15
click at [623, 162] on span "Approved" at bounding box center [634, 165] width 33 height 15
click at [6, 12] on img at bounding box center [8, 11] width 11 height 11
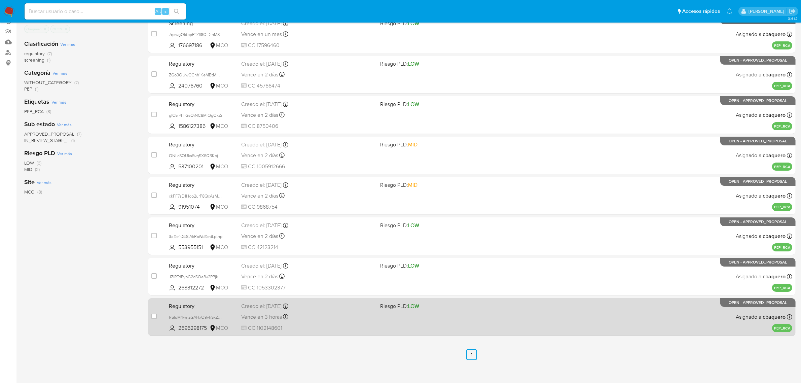
scroll to position [91, 0]
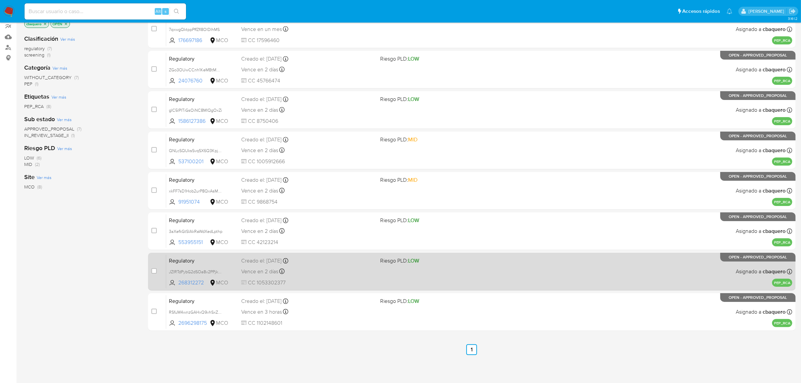
click at [316, 273] on div "Vence en 2 días Vence el [DATE] 08:46:10" at bounding box center [308, 271] width 134 height 9
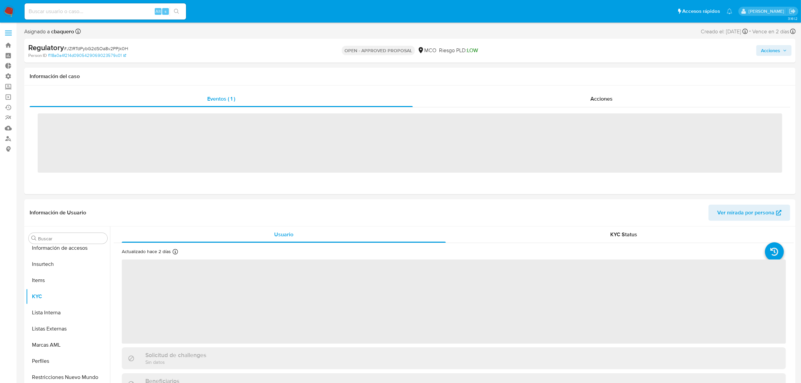
scroll to position [316, 0]
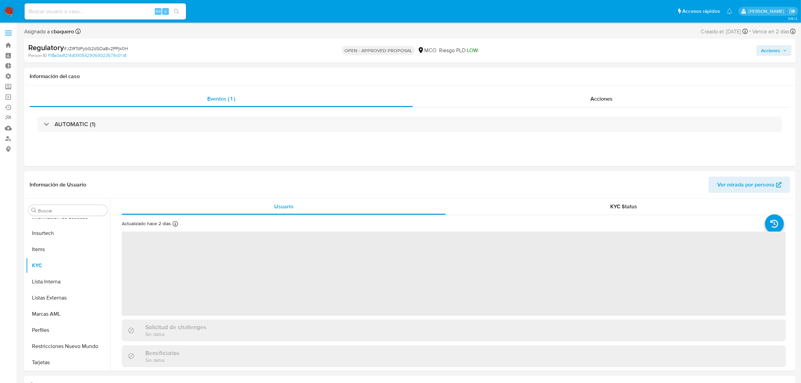
select select "10"
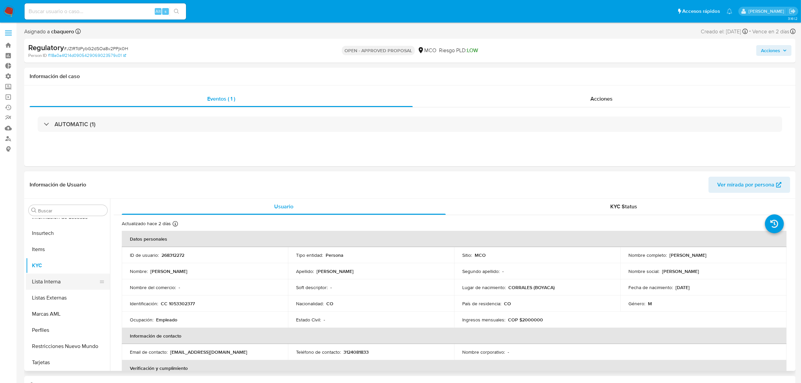
click at [41, 284] on button "Lista Interna" at bounding box center [65, 281] width 79 height 16
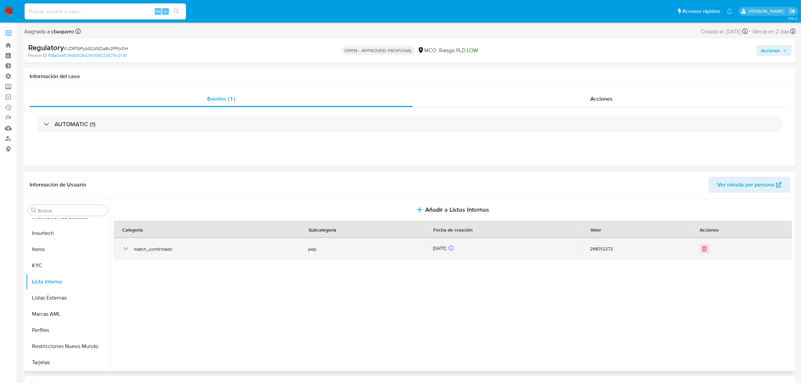
click at [127, 249] on icon "button" at bounding box center [125, 248] width 5 height 3
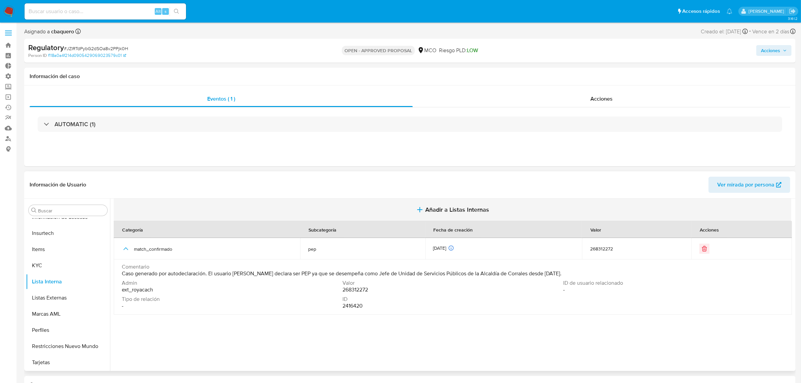
click at [446, 212] on span "Añadir a Listas Internas" at bounding box center [457, 209] width 64 height 7
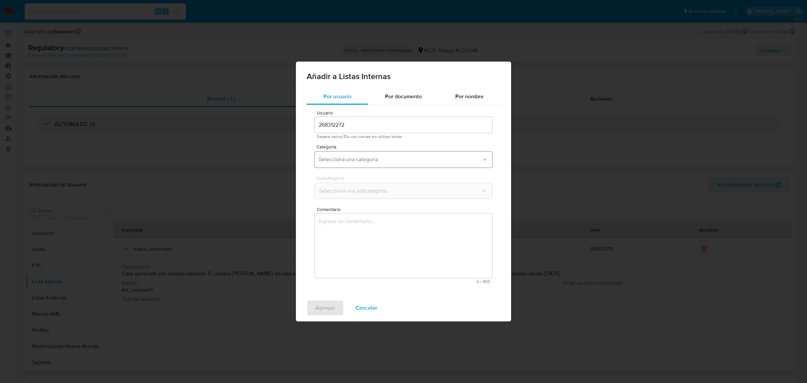
click at [337, 161] on span "Seleccioná una categoría" at bounding box center [400, 159] width 163 height 7
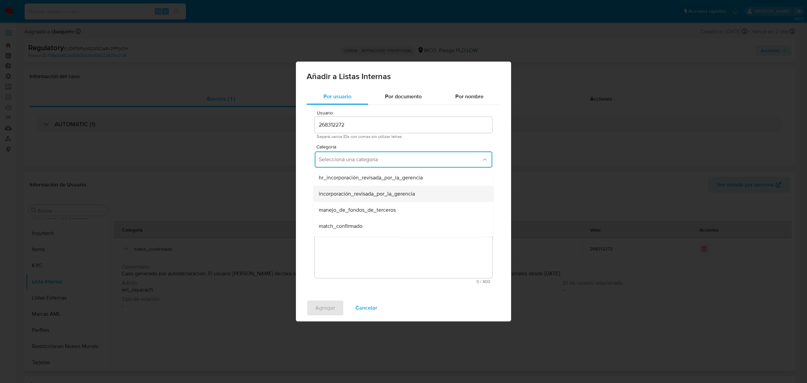
click at [341, 197] on span "incorporación_revisada_por_la_gerencia" at bounding box center [367, 193] width 96 height 7
click at [340, 194] on span "Seleccioná una subcategoría" at bounding box center [400, 190] width 163 height 7
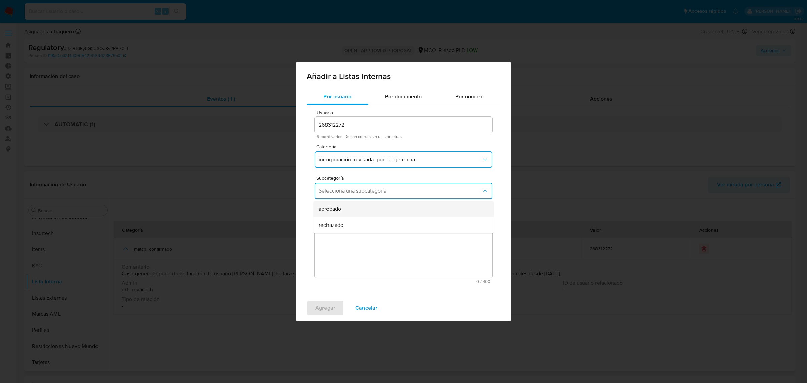
click at [321, 206] on span "aprobado" at bounding box center [330, 209] width 22 height 7
click at [345, 231] on textarea "Comentario" at bounding box center [404, 245] width 178 height 65
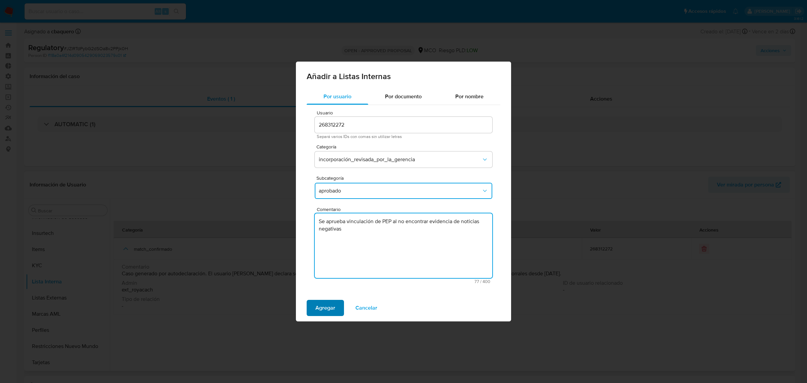
type textarea "Se aprueba vinculación de PEP al no encontrar evidencia de noticias negativas"
click at [327, 306] on span "Agregar" at bounding box center [326, 307] width 20 height 15
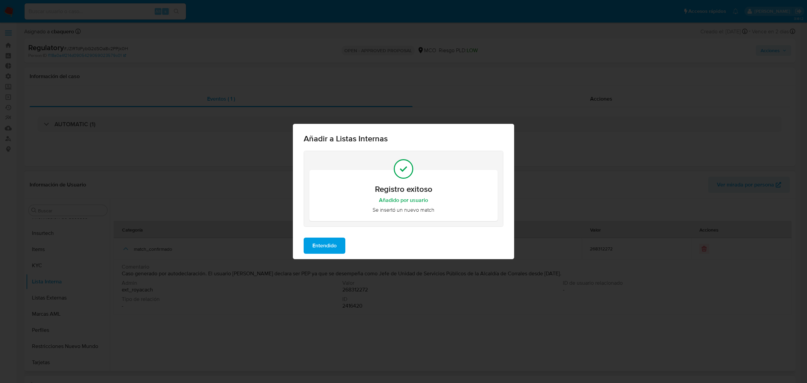
click at [325, 247] on span "Entendido" at bounding box center [325, 245] width 24 height 15
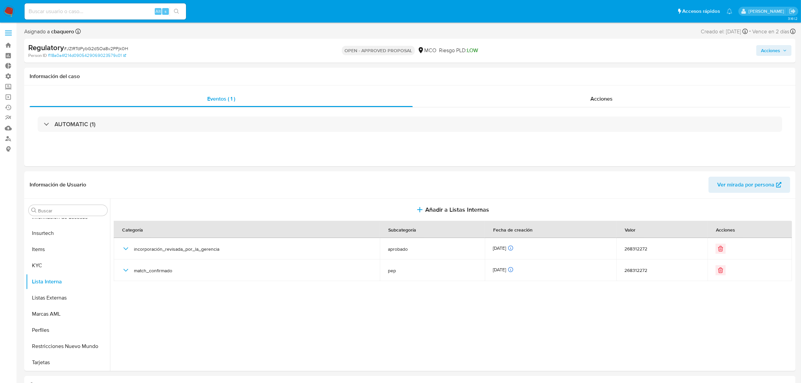
drag, startPoint x: 765, startPoint y: 51, endPoint x: 715, endPoint y: 57, distance: 50.0
click at [764, 51] on span "Acciones" at bounding box center [770, 50] width 19 height 11
click at [616, 71] on div "r" at bounding box center [619, 72] width 7 height 7
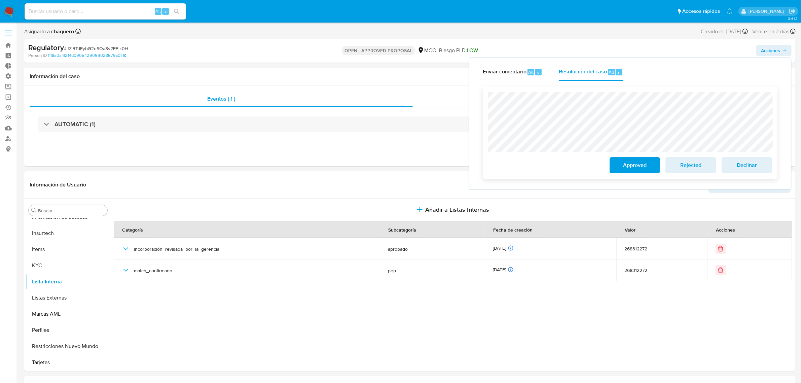
click at [633, 167] on span "Approved" at bounding box center [634, 165] width 33 height 15
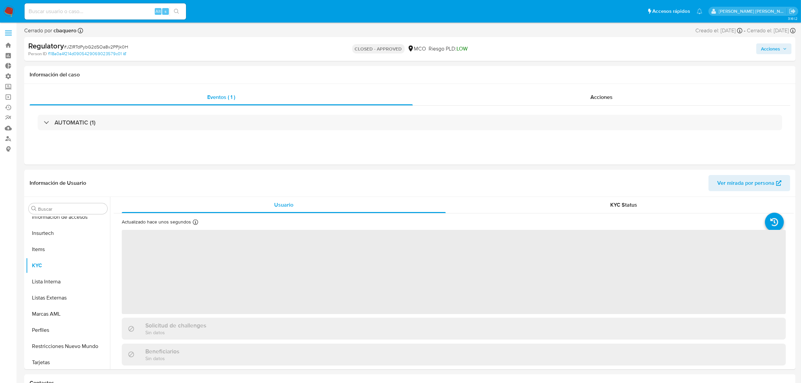
scroll to position [316, 0]
select select "10"
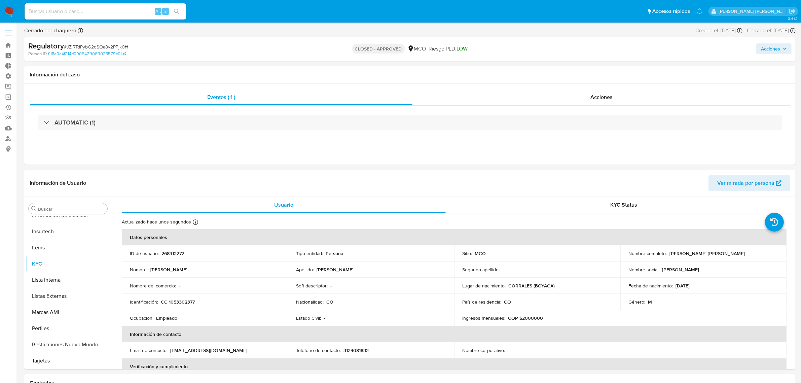
click at [766, 52] on span "Acciones" at bounding box center [770, 48] width 19 height 11
click at [576, 72] on span "Resolución del caso" at bounding box center [583, 70] width 48 height 8
click at [7, 9] on img at bounding box center [8, 11] width 11 height 11
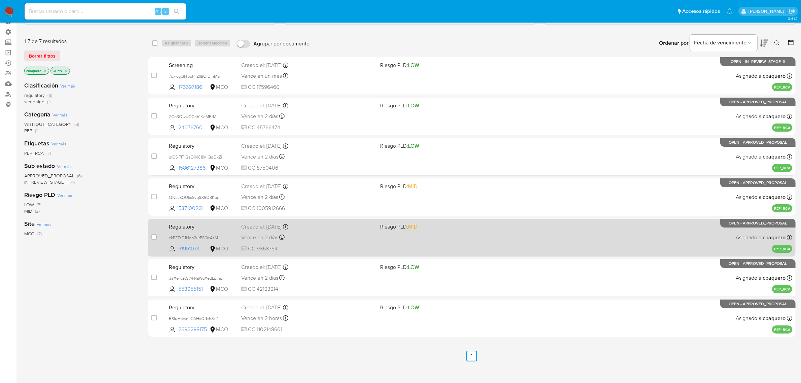
scroll to position [51, 0]
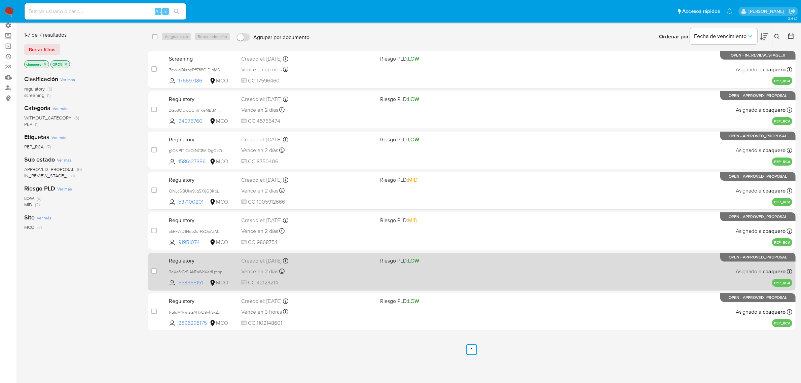
click at [332, 279] on span "CC 42123214" at bounding box center [308, 282] width 134 height 7
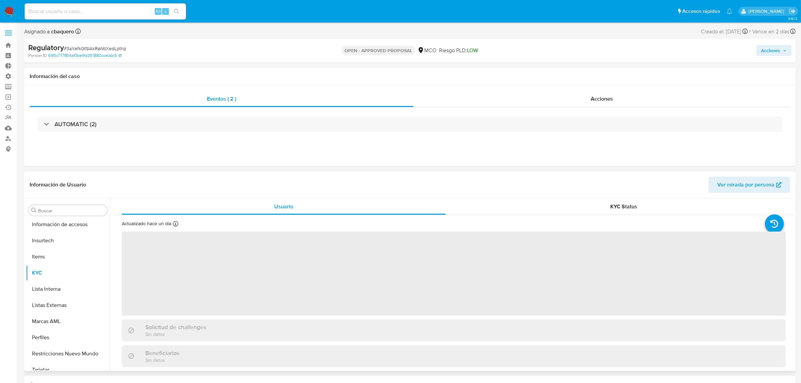
scroll to position [316, 0]
select select "10"
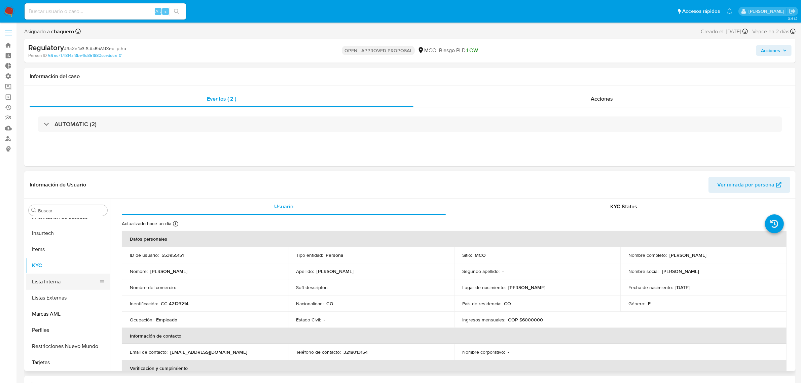
click at [44, 285] on button "Lista Interna" at bounding box center [65, 281] width 79 height 16
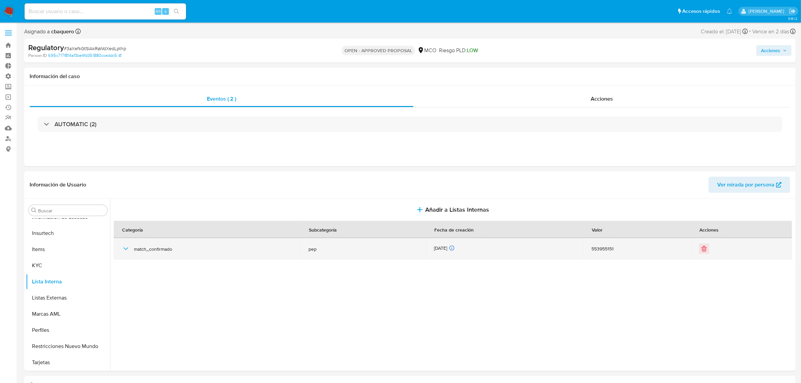
click at [127, 248] on icon "button" at bounding box center [126, 249] width 8 height 8
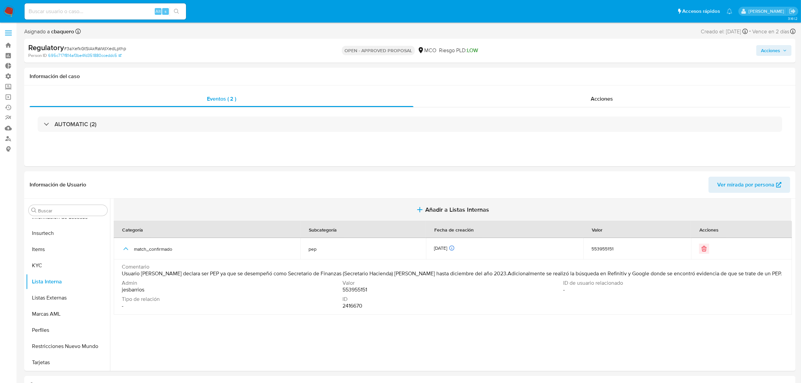
click at [466, 212] on span "Añadir a Listas Internas" at bounding box center [457, 209] width 64 height 7
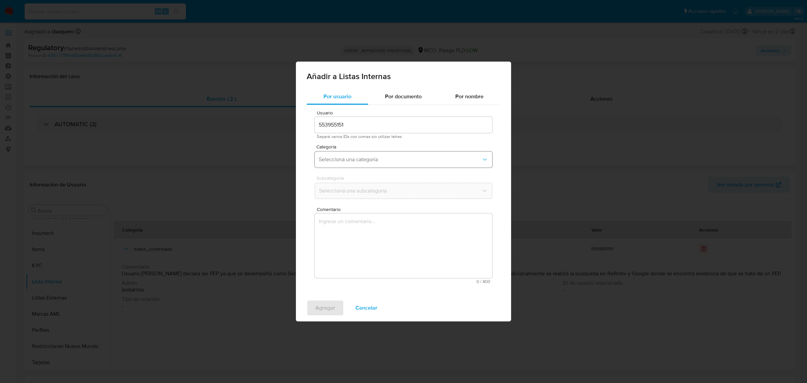
click at [329, 159] on span "Seleccioná una categoría" at bounding box center [400, 159] width 163 height 7
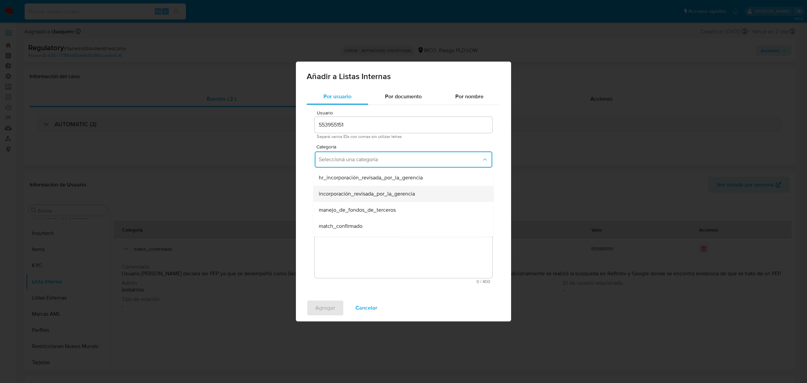
click at [344, 196] on span "incorporación_revisada_por_la_gerencia" at bounding box center [367, 193] width 96 height 7
click at [328, 192] on span "Seleccioná una subcategoría" at bounding box center [400, 190] width 163 height 7
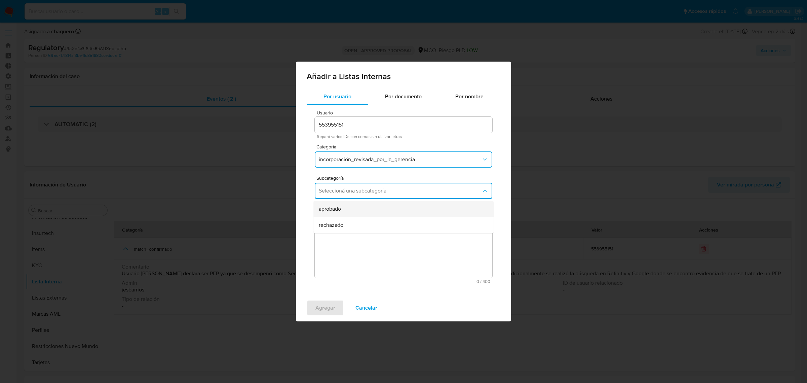
click at [337, 206] on span "aprobado" at bounding box center [330, 209] width 22 height 7
click at [351, 239] on textarea "Comentario" at bounding box center [404, 245] width 178 height 65
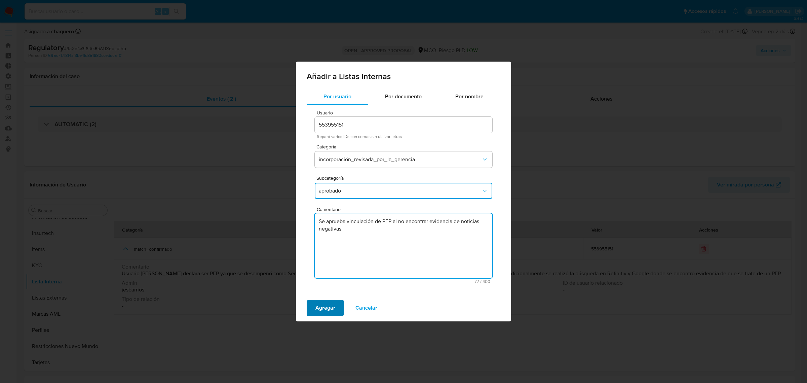
type textarea "Se aprueba vinculación de PEP al no encontrar evidencia de noticias negativas"
click at [328, 312] on span "Agregar" at bounding box center [326, 307] width 20 height 15
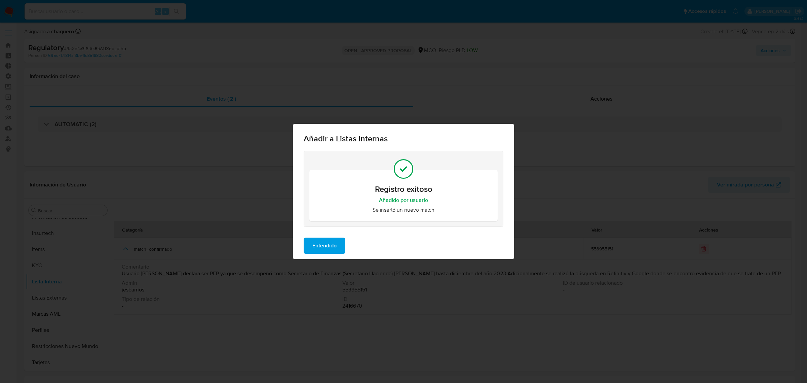
click at [318, 243] on span "Entendido" at bounding box center [325, 245] width 24 height 15
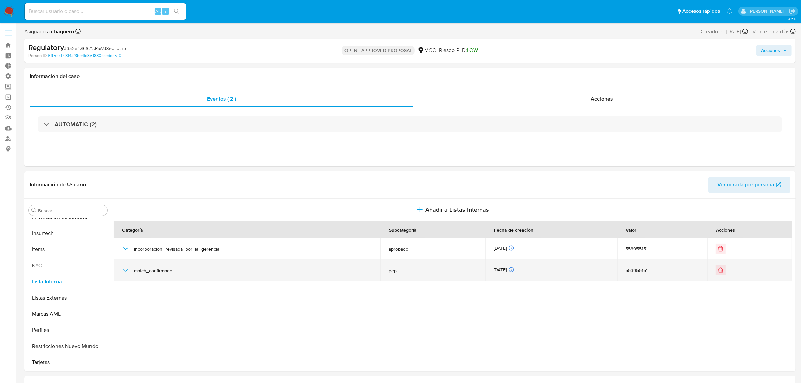
click at [129, 272] on icon "button" at bounding box center [126, 270] width 8 height 8
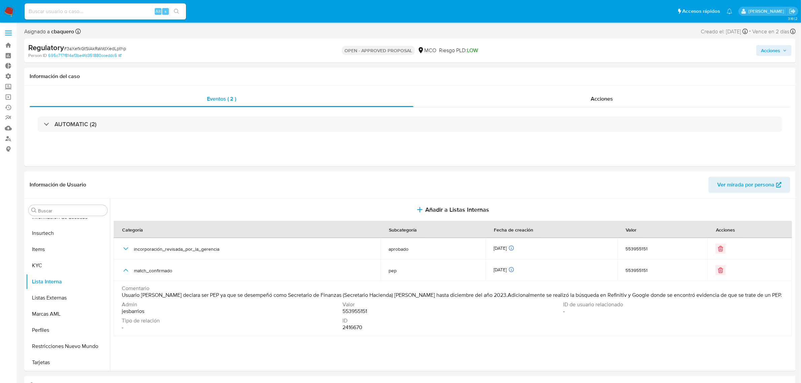
click at [769, 44] on div "Acciones" at bounding box center [665, 51] width 253 height 16
click at [759, 52] on button "Acciones" at bounding box center [773, 50] width 35 height 11
click at [596, 68] on span "Resolución del caso" at bounding box center [583, 72] width 48 height 8
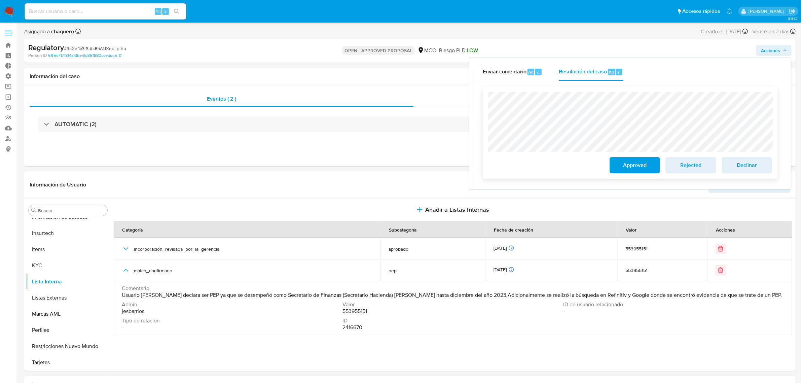
click at [623, 172] on span "Approved" at bounding box center [634, 165] width 33 height 15
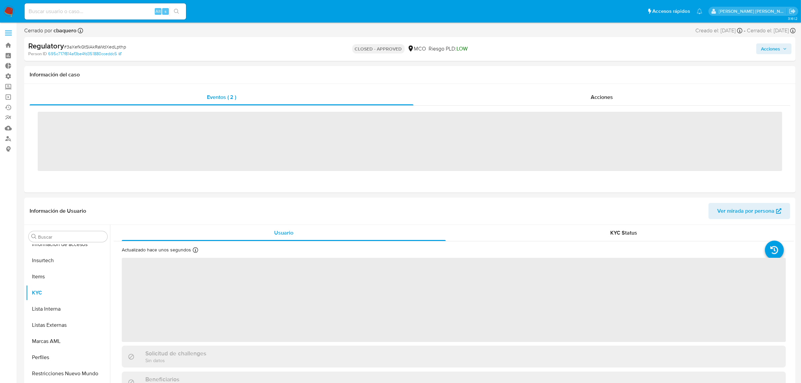
scroll to position [316, 0]
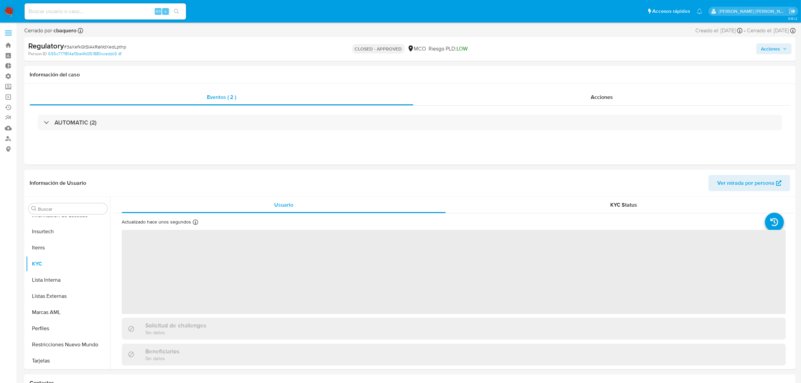
select select "10"
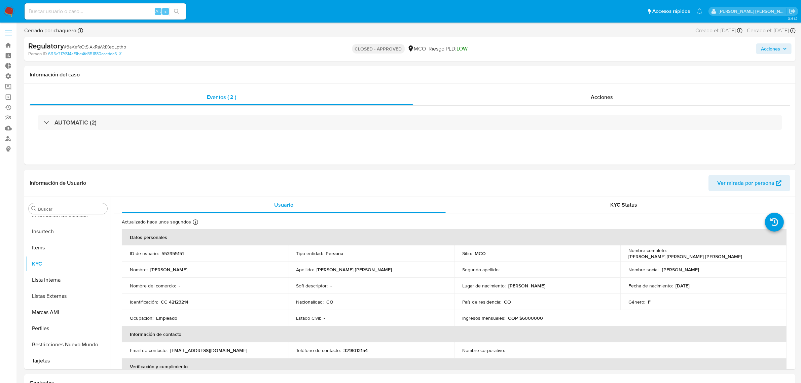
click at [774, 54] on div "Acciones" at bounding box center [665, 49] width 253 height 16
click at [771, 47] on span "Acciones" at bounding box center [770, 48] width 19 height 11
click at [580, 58] on div "Enviar comentario Alt c Resolución del caso Alt r Enviar" at bounding box center [630, 115] width 322 height 118
click at [584, 65] on div "Resolución del caso Alt r" at bounding box center [591, 70] width 64 height 17
drag, startPoint x: 9, startPoint y: 13, endPoint x: 131, endPoint y: 1, distance: 121.7
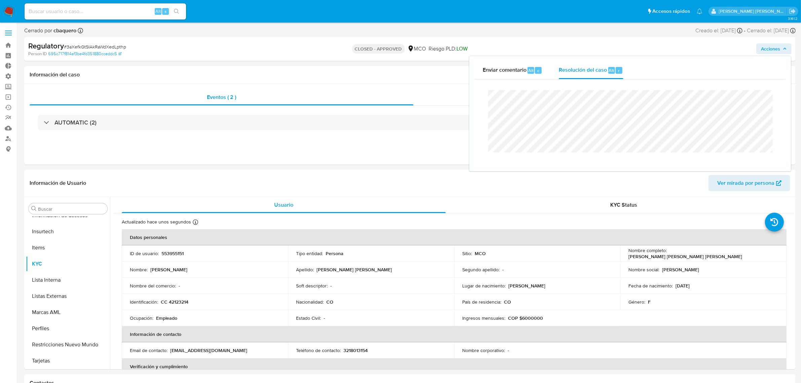
click at [10, 12] on img at bounding box center [8, 11] width 11 height 11
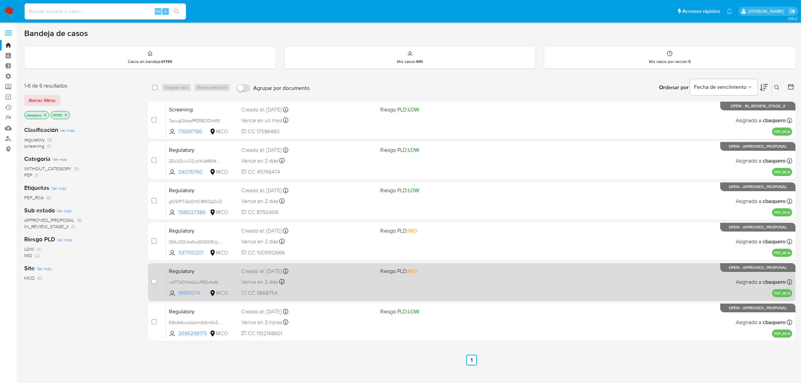
click at [332, 280] on div "Vence en 2 días Vence el [DATE] 10:20:40" at bounding box center [308, 281] width 134 height 9
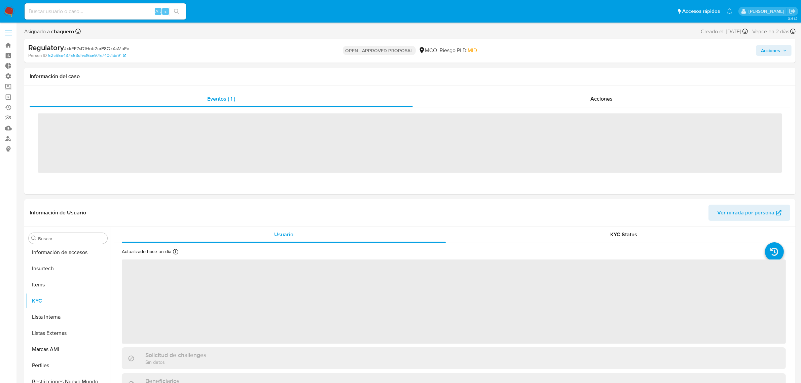
scroll to position [316, 0]
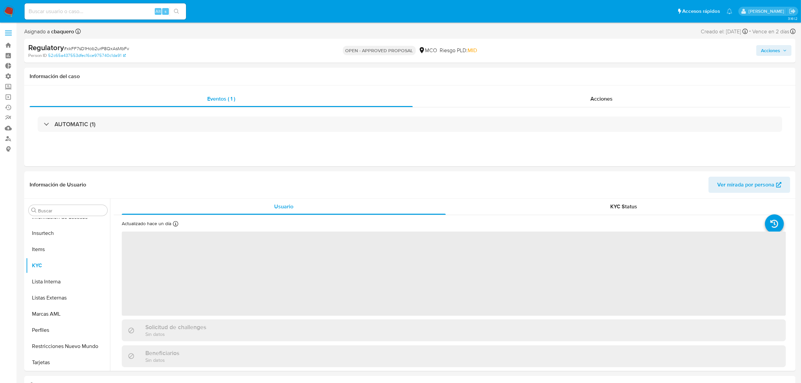
select select "10"
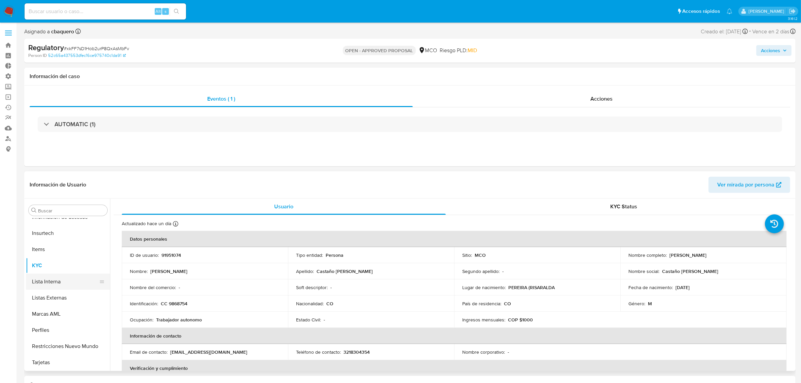
click at [46, 282] on button "Lista Interna" at bounding box center [65, 281] width 79 height 16
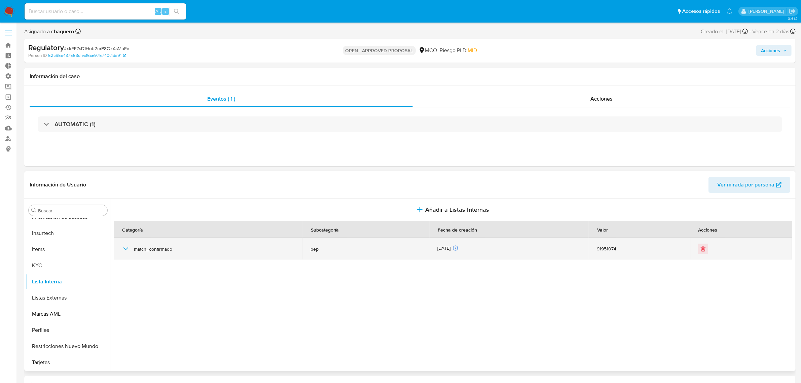
click at [118, 249] on td "match_confirmado" at bounding box center [208, 249] width 189 height 22
click at [122, 249] on icon "button" at bounding box center [126, 249] width 8 height 8
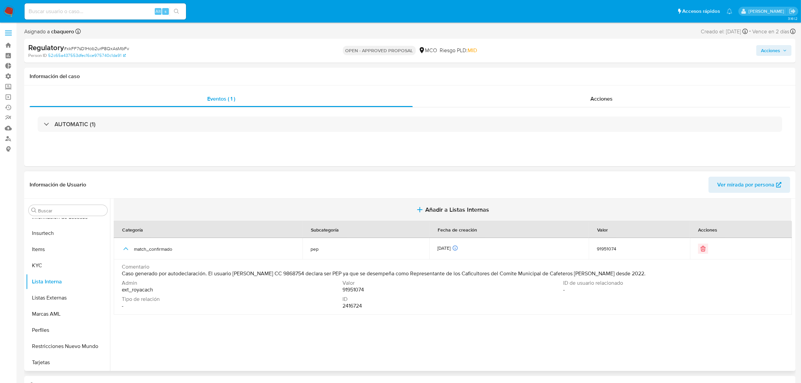
click at [455, 211] on span "Añadir a Listas Internas" at bounding box center [457, 209] width 64 height 7
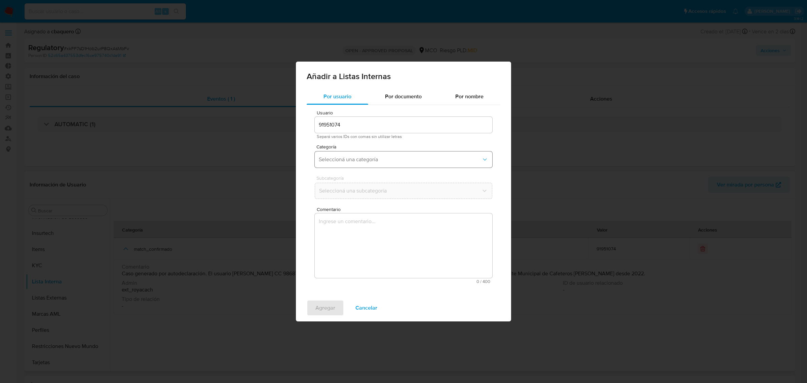
click at [345, 163] on button "Seleccioná una categoría" at bounding box center [404, 159] width 178 height 16
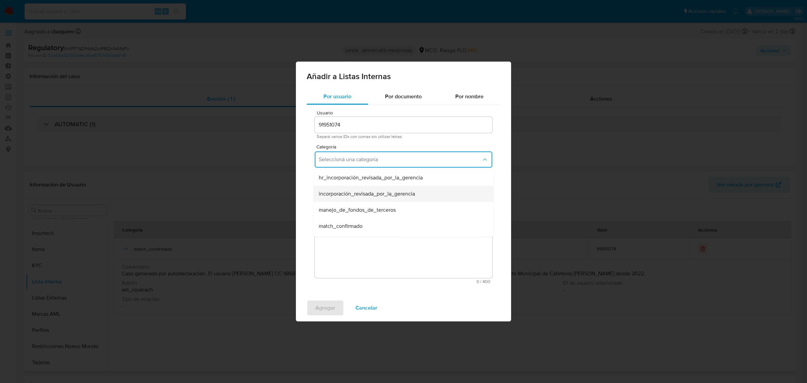
click at [342, 193] on span "incorporación_revisada_por_la_gerencia" at bounding box center [367, 193] width 96 height 7
click at [334, 189] on span "Seleccioná una subcategoría" at bounding box center [400, 190] width 163 height 7
click at [338, 206] on span "aprobado" at bounding box center [330, 209] width 22 height 7
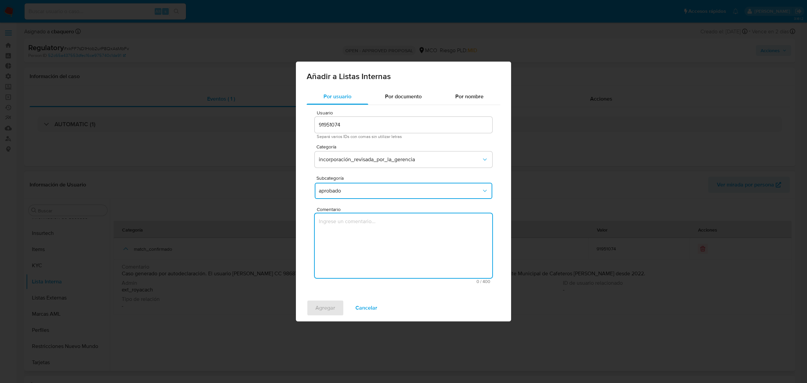
click at [356, 243] on textarea "Comentario" at bounding box center [404, 245] width 178 height 65
type textarea "Se aprueba vinculación de PEP al no encontrar evidencia de noticias negativas"
click at [334, 305] on span "Agregar" at bounding box center [326, 307] width 20 height 15
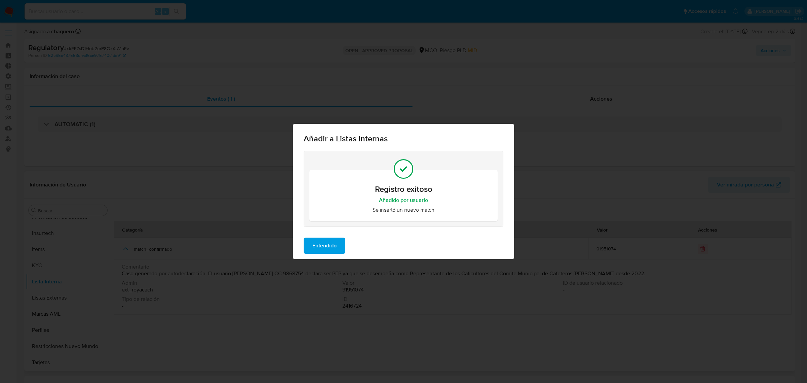
click at [325, 242] on span "Entendido" at bounding box center [325, 245] width 24 height 15
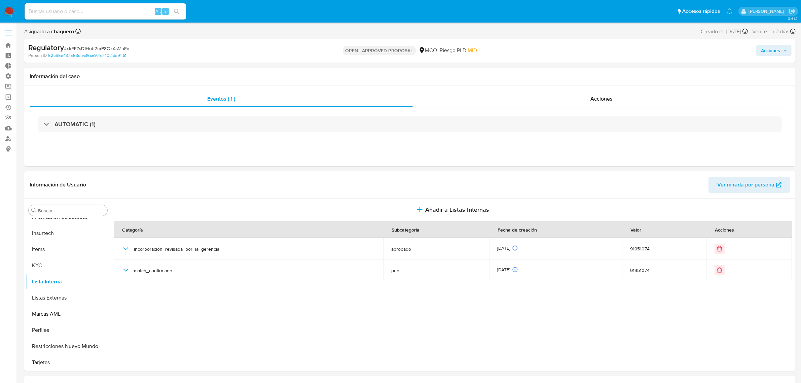
click at [771, 48] on span "Acciones" at bounding box center [770, 50] width 19 height 11
click at [562, 68] on span "Resolución del caso" at bounding box center [583, 72] width 48 height 8
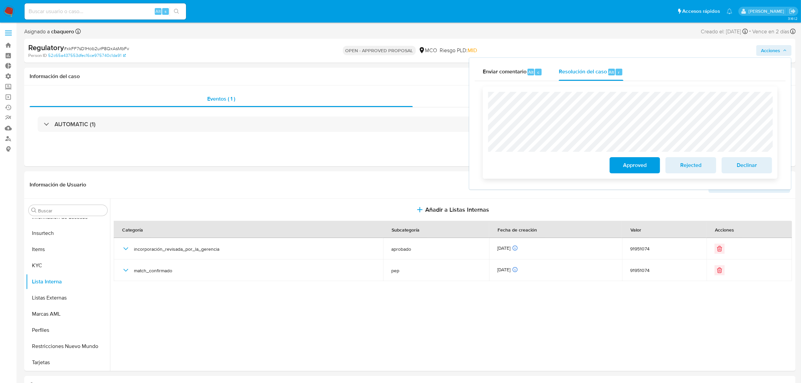
click at [613, 170] on button "Approved" at bounding box center [635, 165] width 50 height 16
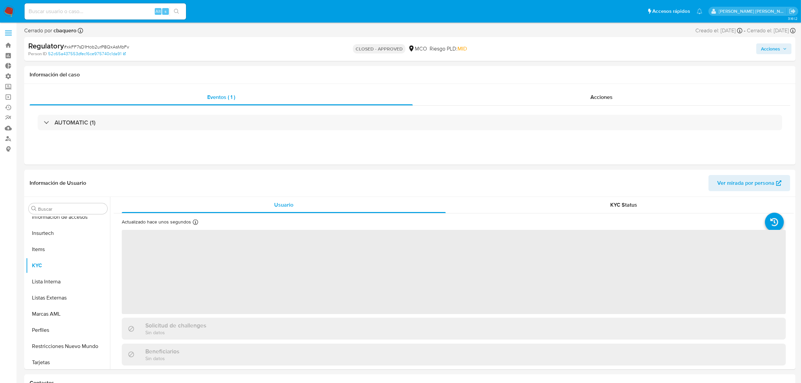
scroll to position [316, 0]
select select "10"
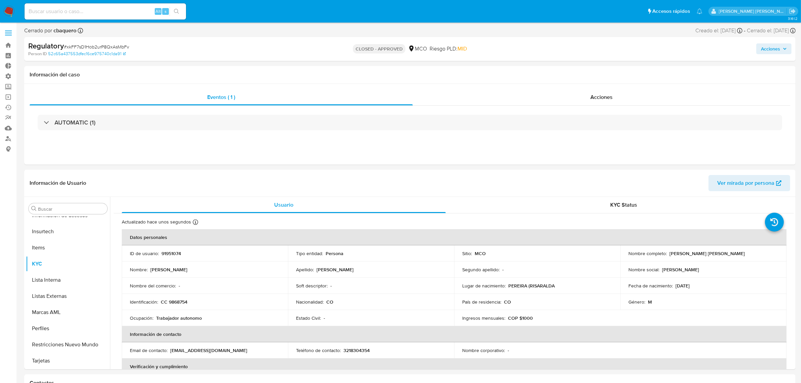
click at [9, 14] on img at bounding box center [8, 11] width 11 height 11
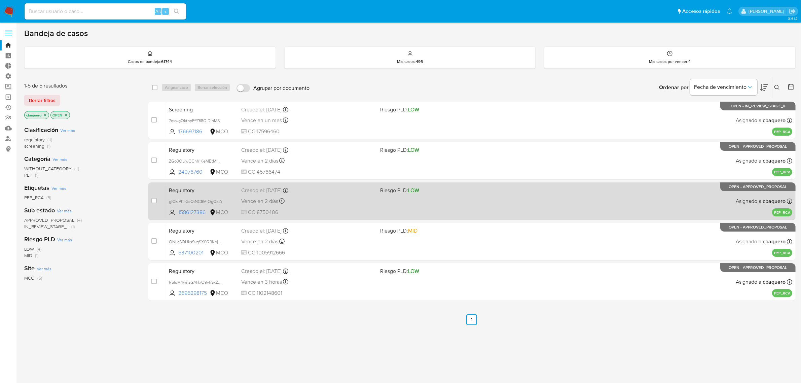
click at [336, 202] on div "Vence en 2 días Vence el 02/10/2025 17:32:50" at bounding box center [308, 200] width 134 height 9
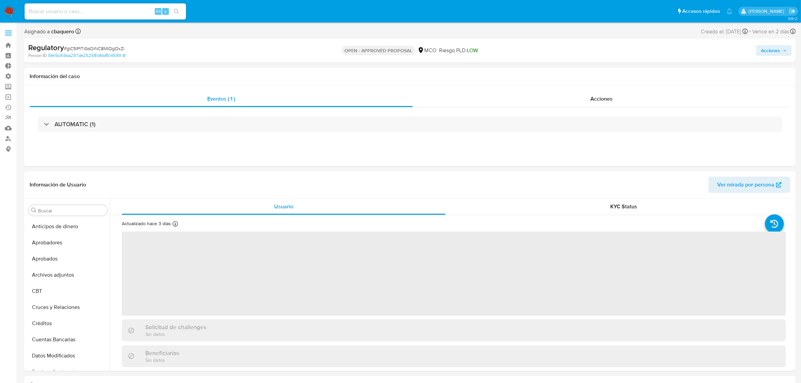
scroll to position [316, 0]
select select "10"
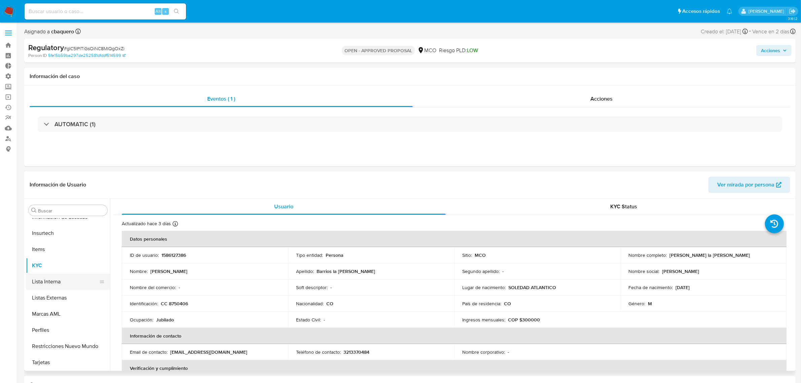
click at [50, 281] on button "Lista Interna" at bounding box center [65, 281] width 79 height 16
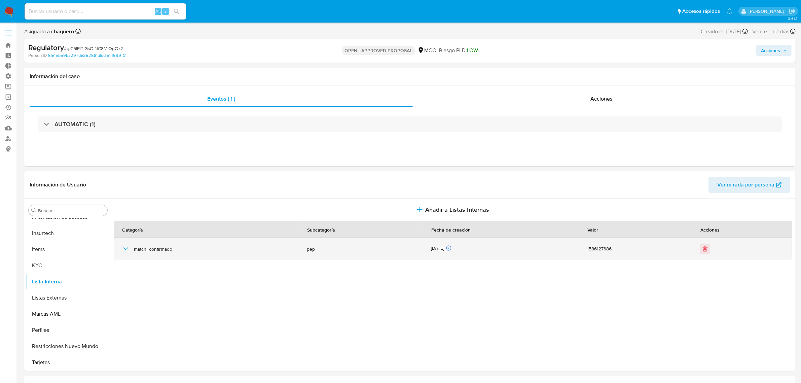
click at [123, 248] on icon "button" at bounding box center [126, 249] width 8 height 8
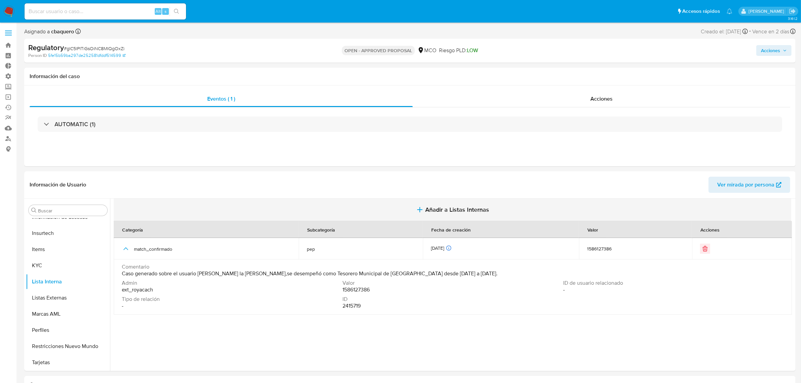
click at [457, 205] on button "Añadir a Listas Internas" at bounding box center [453, 209] width 678 height 23
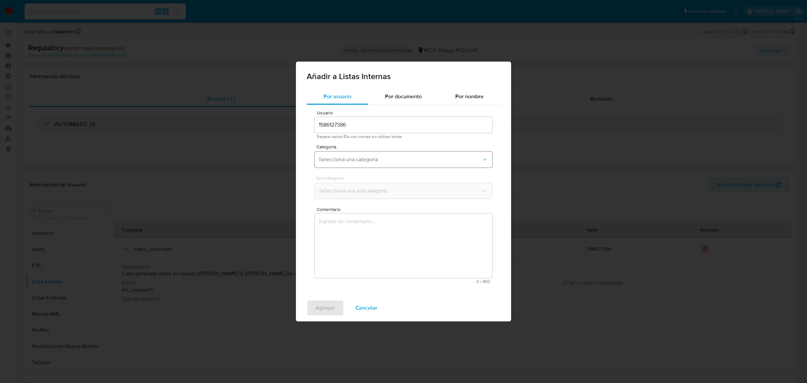
click at [341, 158] on span "Seleccioná una categoría" at bounding box center [400, 159] width 163 height 7
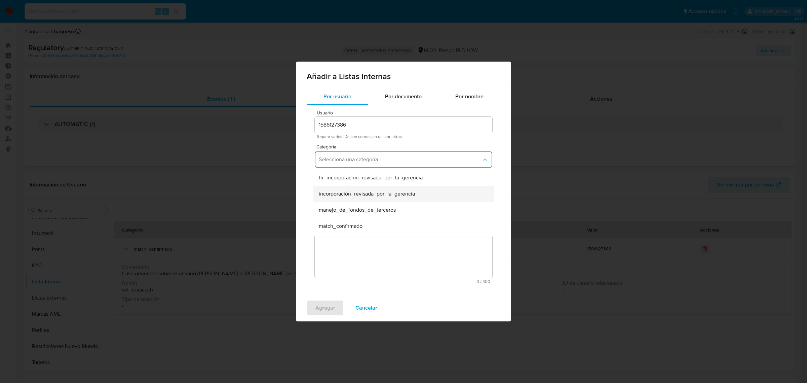
click at [350, 194] on span "incorporación_revisada_por_la_gerencia" at bounding box center [367, 193] width 96 height 7
click at [336, 192] on span "Seleccioná una subcategoría" at bounding box center [400, 190] width 163 height 7
click at [343, 204] on div "aprobado" at bounding box center [402, 209] width 166 height 16
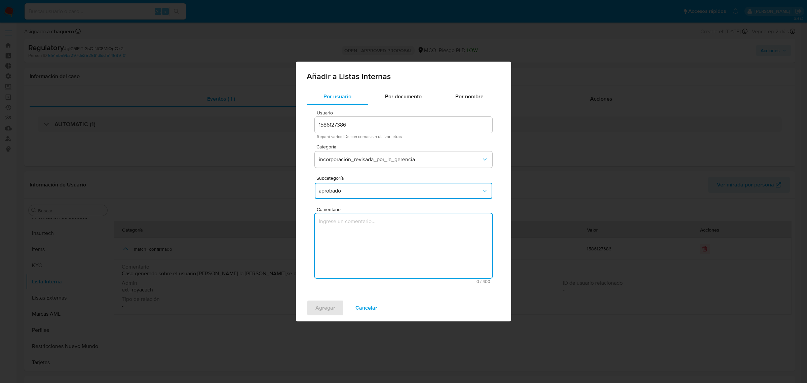
click at [357, 240] on textarea "Comentario" at bounding box center [404, 245] width 178 height 65
type textarea "Se aprueba vinculación de PEP al no encontrar evidencia de noticias negativas"
click at [322, 301] on span "Agregar" at bounding box center [326, 307] width 20 height 15
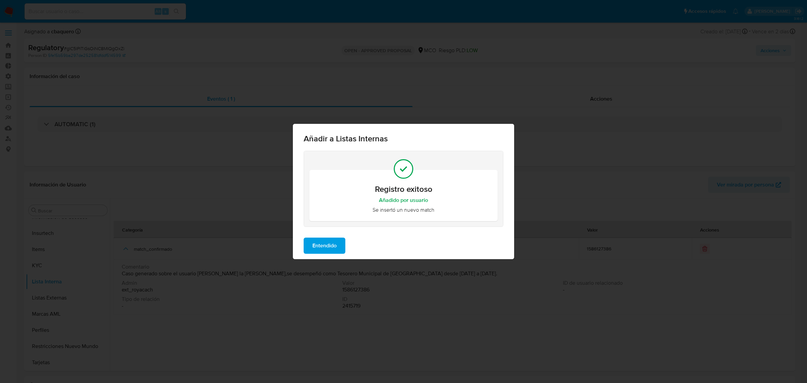
click at [325, 248] on span "Entendido" at bounding box center [325, 245] width 24 height 15
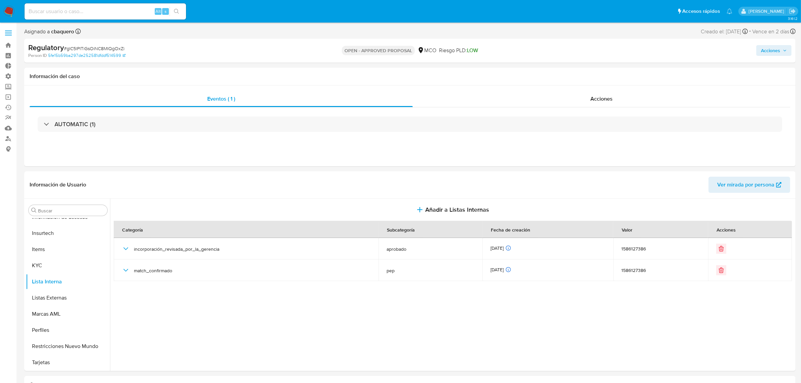
click at [774, 51] on span "Acciones" at bounding box center [770, 50] width 19 height 11
click at [615, 77] on div "Resolución del caso Alt r" at bounding box center [591, 71] width 64 height 17
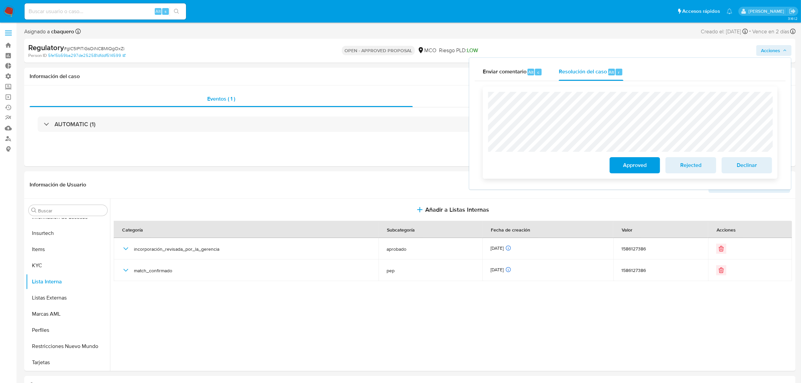
click at [619, 163] on span "Approved" at bounding box center [634, 165] width 33 height 15
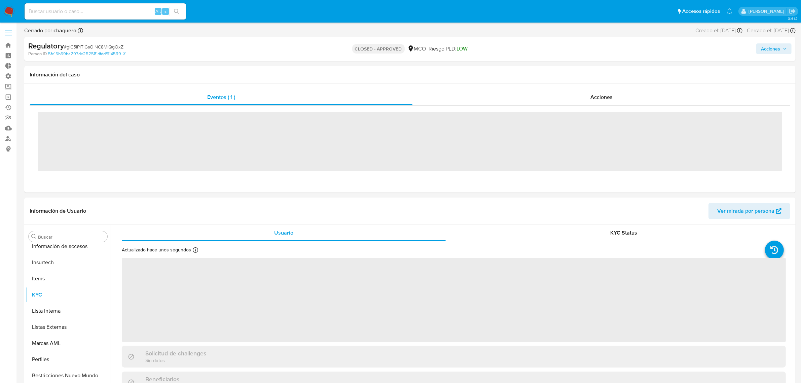
scroll to position [316, 0]
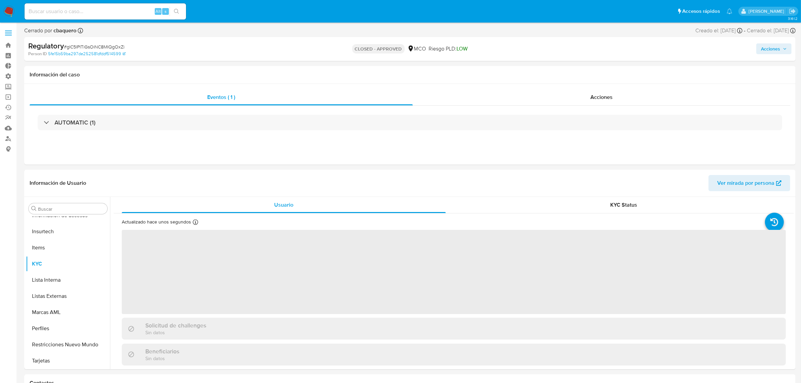
select select "10"
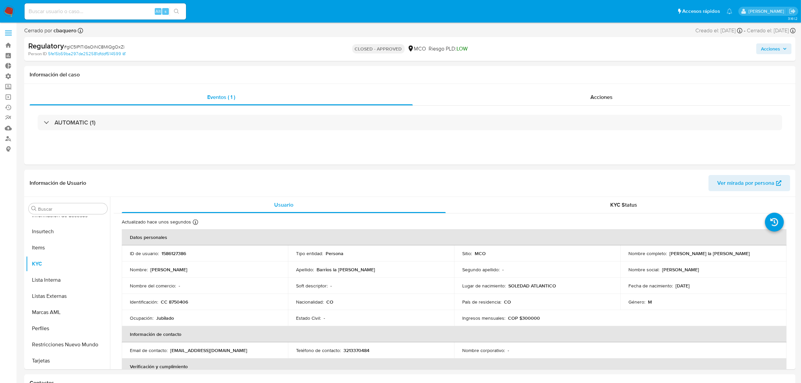
click at [9, 12] on img at bounding box center [8, 11] width 11 height 11
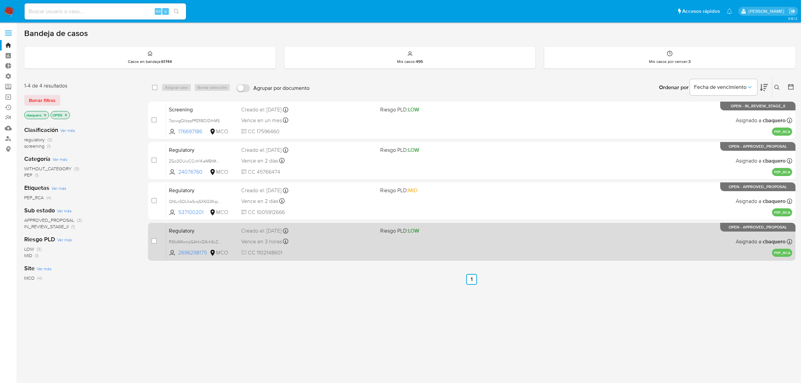
click at [326, 243] on div "Vence en 3 horas Vence el [DATE] 14:22:27" at bounding box center [308, 241] width 134 height 9
click at [217, 239] on span "RSfuM4wnzGAHxQ9vhSxZsNHG" at bounding box center [199, 241] width 60 height 7
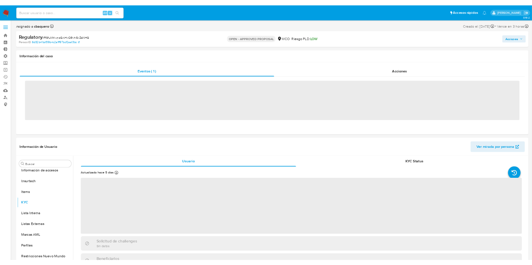
scroll to position [316, 0]
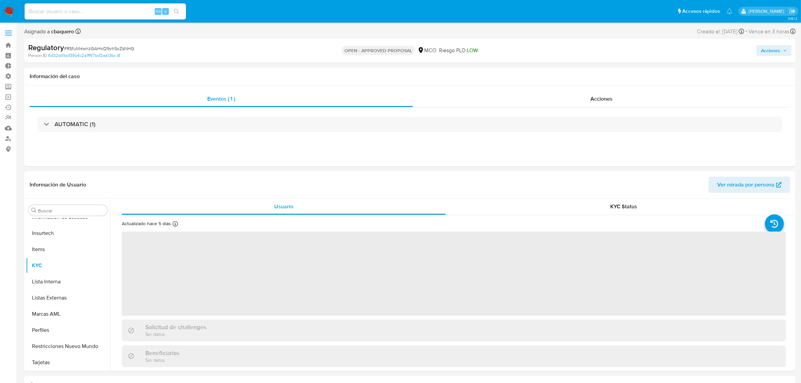
select select "10"
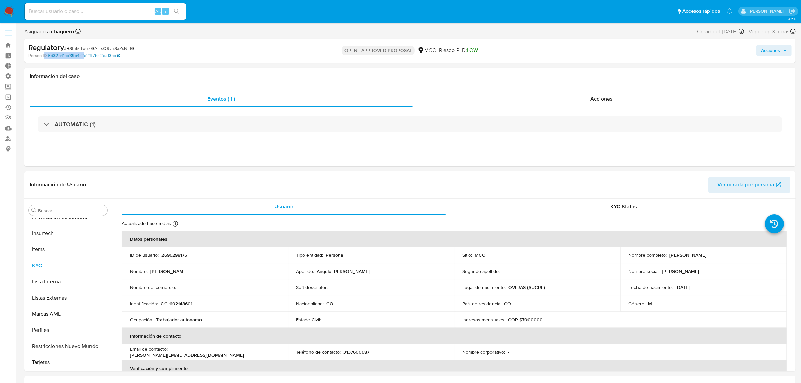
drag, startPoint x: 44, startPoint y: 55, endPoint x: 85, endPoint y: 56, distance: 41.1
click at [85, 56] on div "Person ID 6d32b41bcf39b4c2a1ff97bcf2aa13bc" at bounding box center [154, 55] width 253 height 6
click at [157, 255] on p "ID de usuario :" at bounding box center [144, 255] width 29 height 6
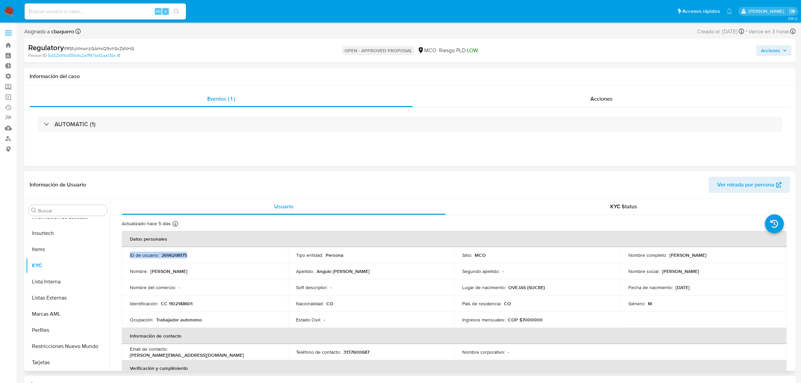
copy div "ID de usuario : 2696298175"
click at [28, 289] on button "Lista Interna" at bounding box center [65, 281] width 79 height 16
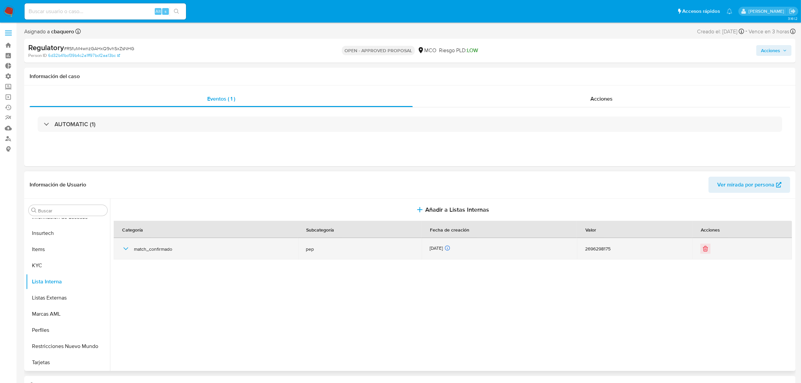
click at [124, 251] on icon "button" at bounding box center [126, 249] width 8 height 8
